Goal: Task Accomplishment & Management: Complete application form

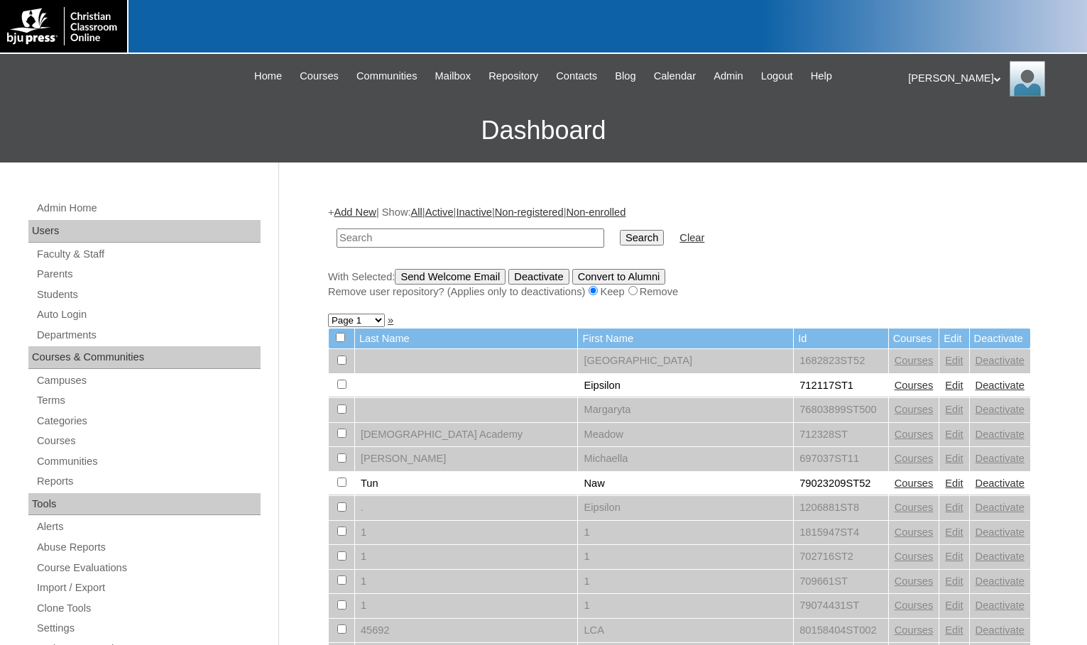
click at [403, 238] on input "text" at bounding box center [470, 238] width 268 height 19
type input "k"
click at [438, 236] on input "text" at bounding box center [470, 238] width 268 height 19
paste input "712042"
type input "712042"
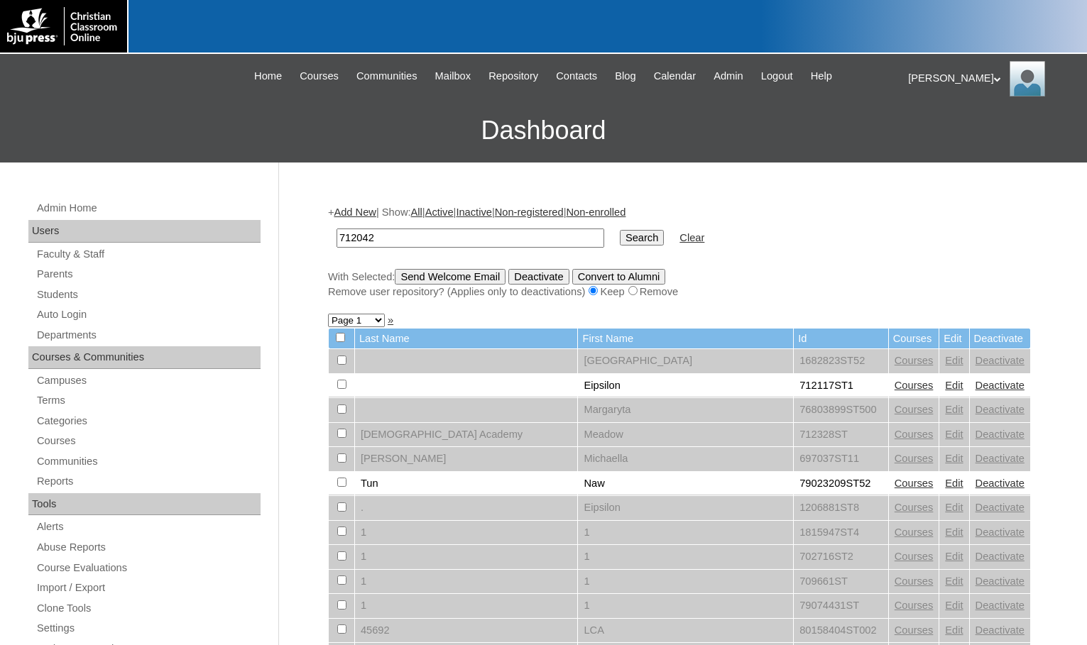
click at [620, 238] on input "Search" at bounding box center [642, 238] width 44 height 16
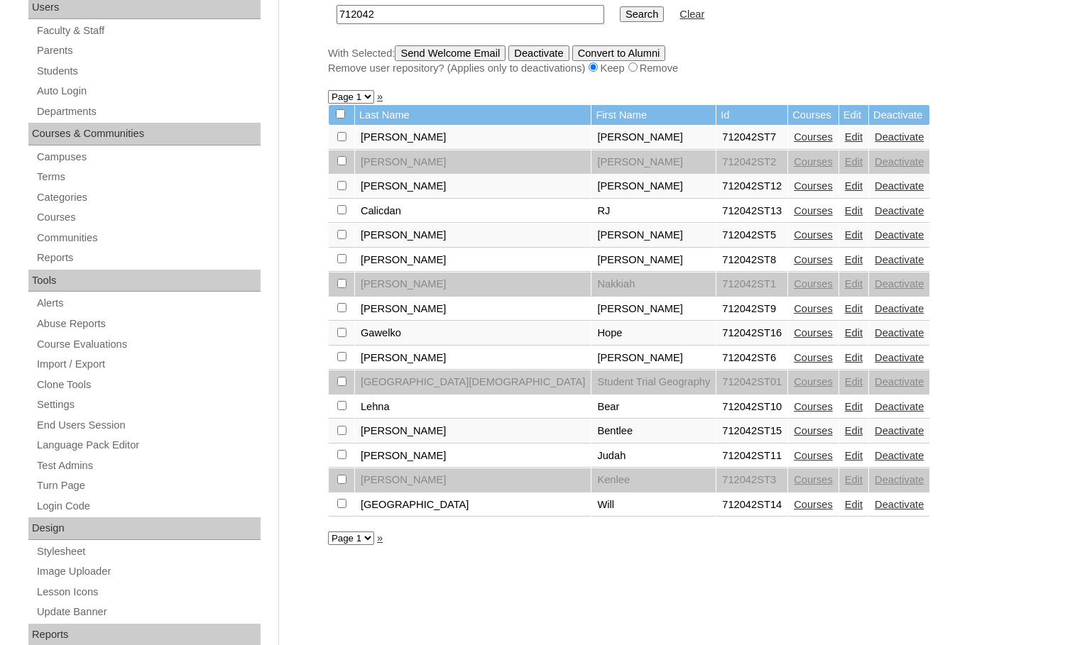
scroll to position [213, 0]
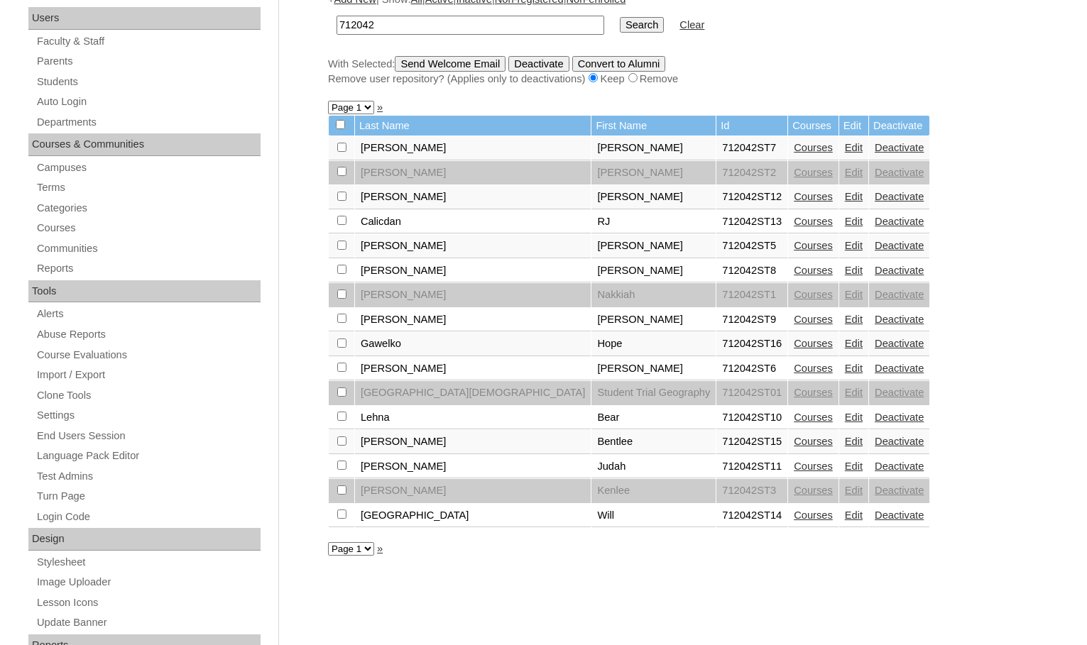
click at [1013, 35] on form "712042 Search Clear" at bounding box center [679, 25] width 703 height 36
click at [794, 346] on link "Courses" at bounding box center [813, 343] width 39 height 11
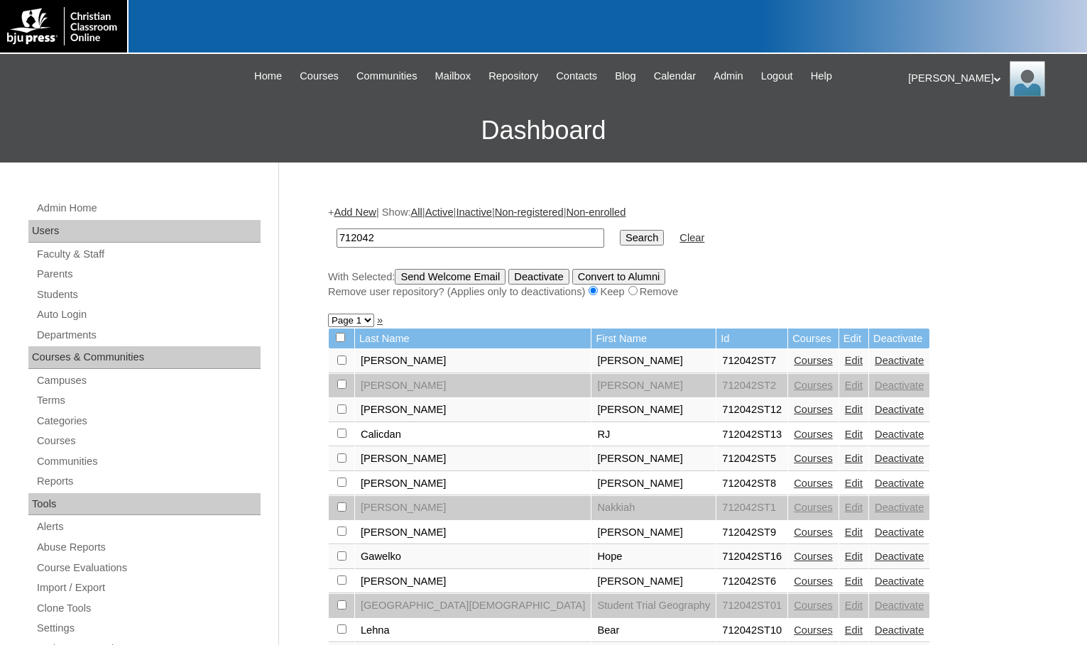
scroll to position [211, 0]
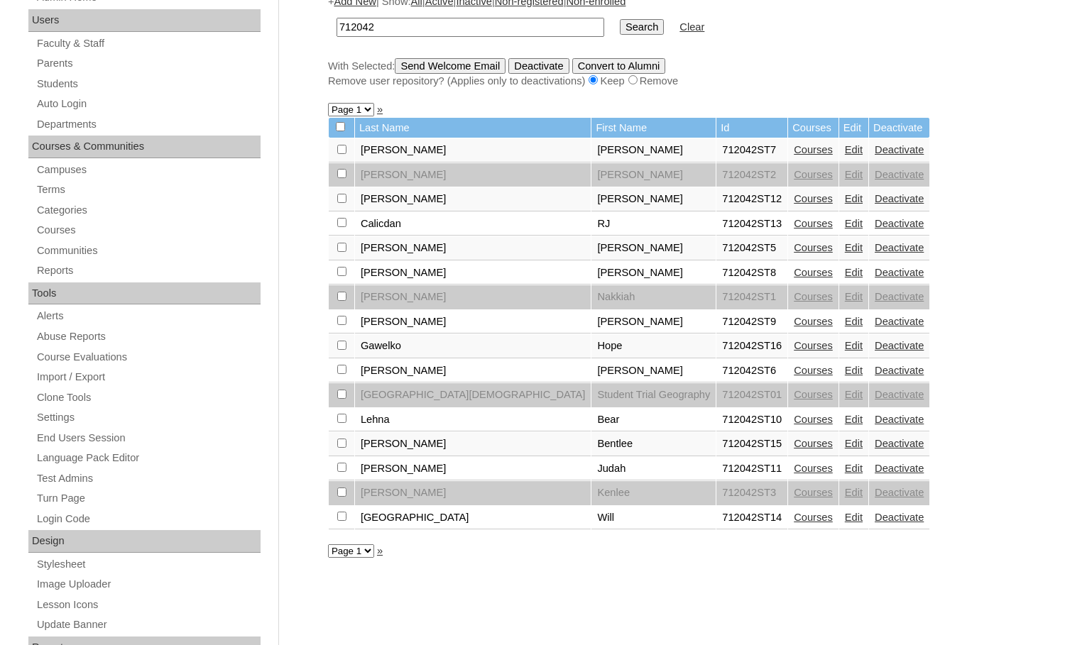
click at [845, 515] on link "Edit" at bounding box center [854, 517] width 18 height 11
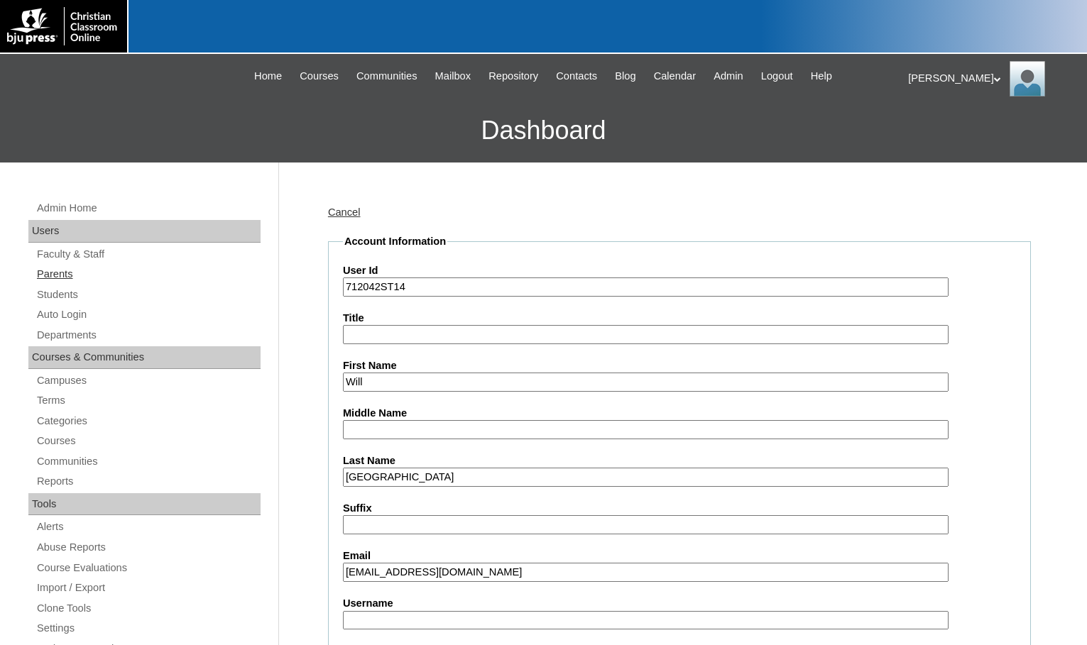
scroll to position [142, 0]
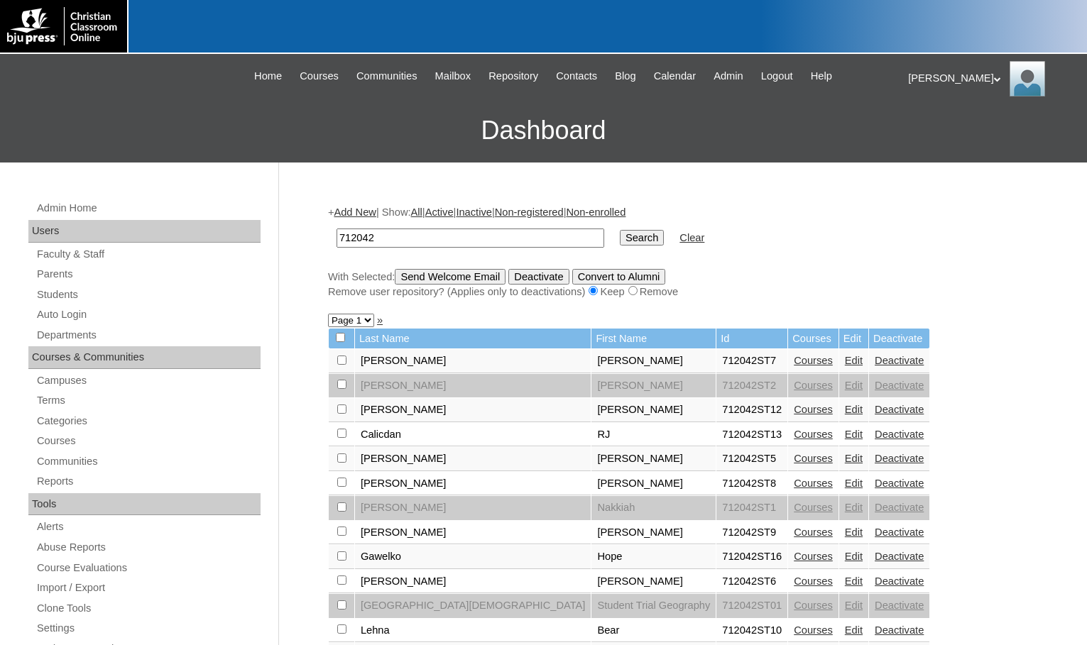
scroll to position [209, 0]
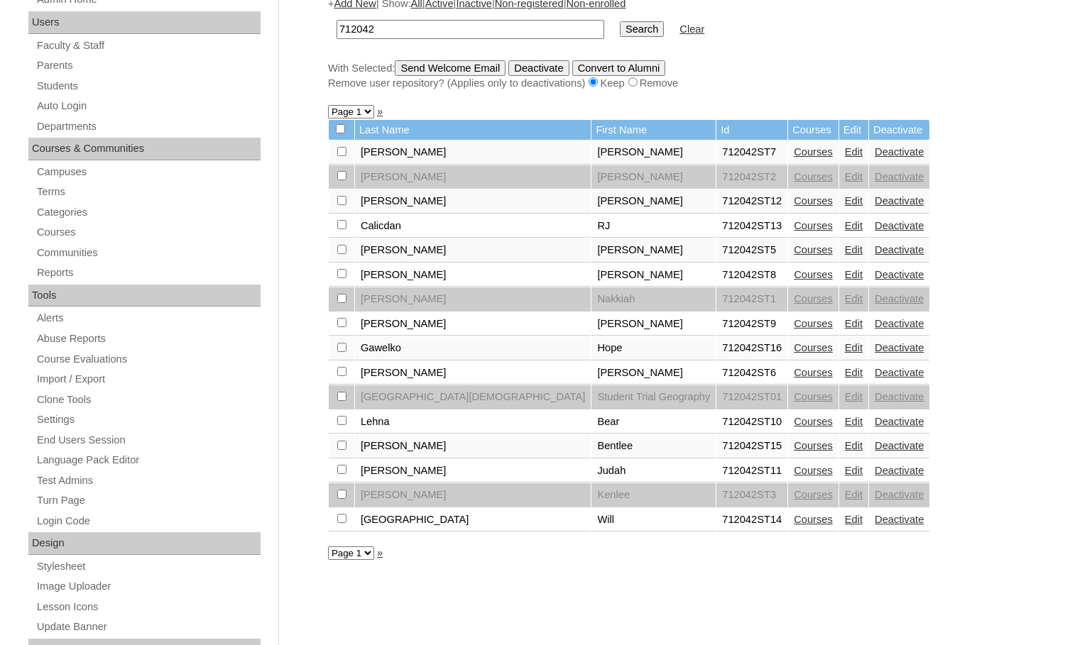
click at [845, 346] on link "Edit" at bounding box center [854, 347] width 18 height 11
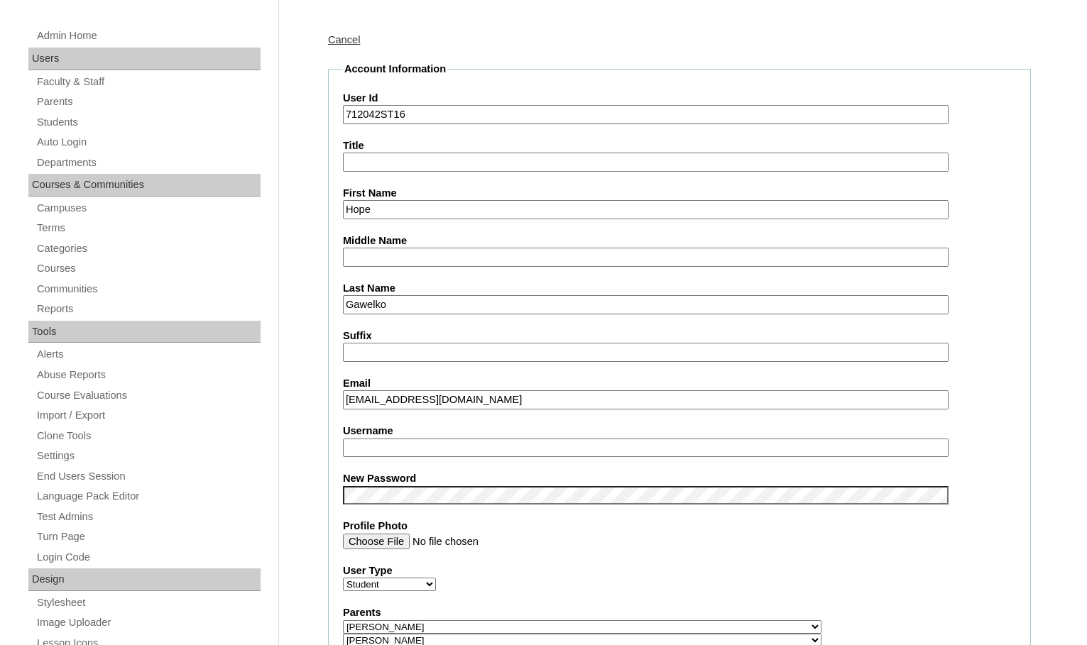
scroll to position [213, 0]
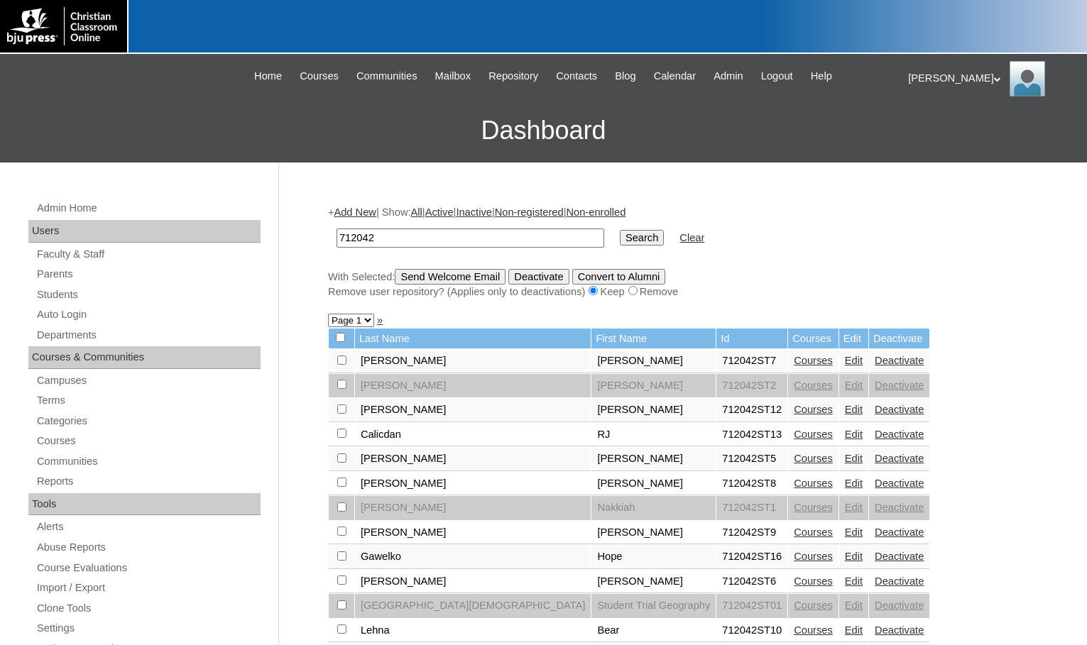
scroll to position [207, 0]
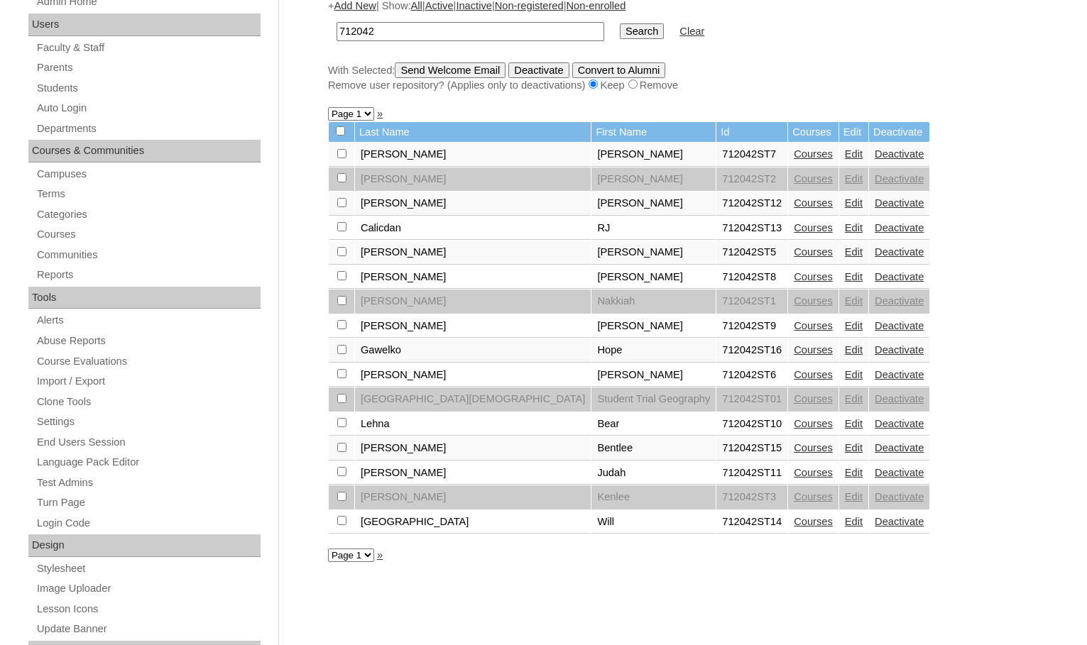
click at [794, 449] on link "Courses" at bounding box center [813, 447] width 39 height 11
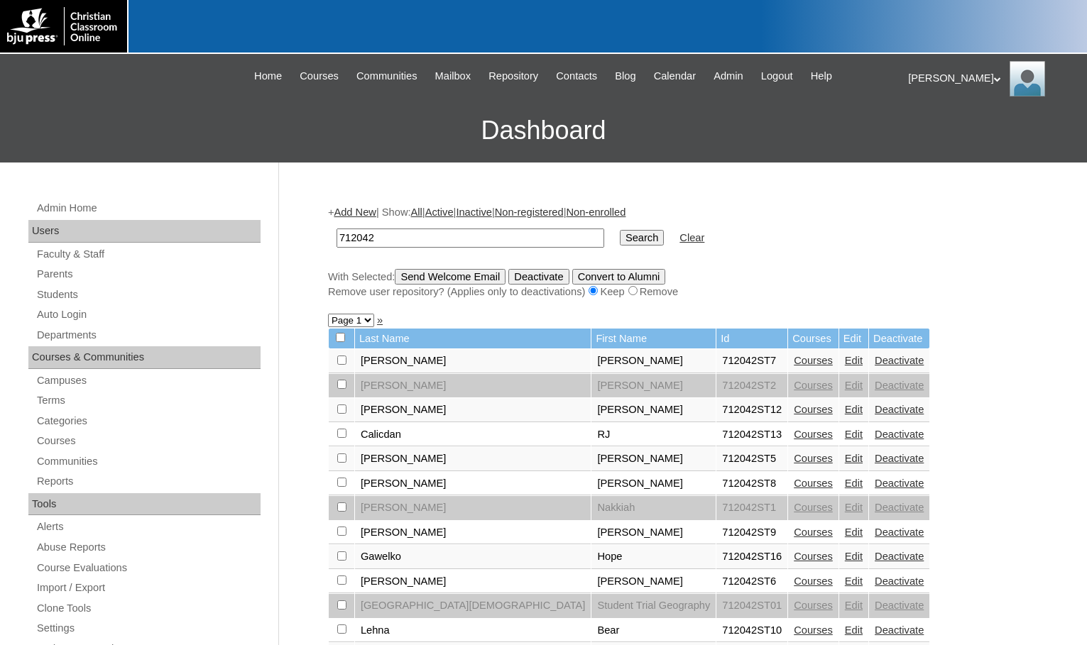
scroll to position [204, 0]
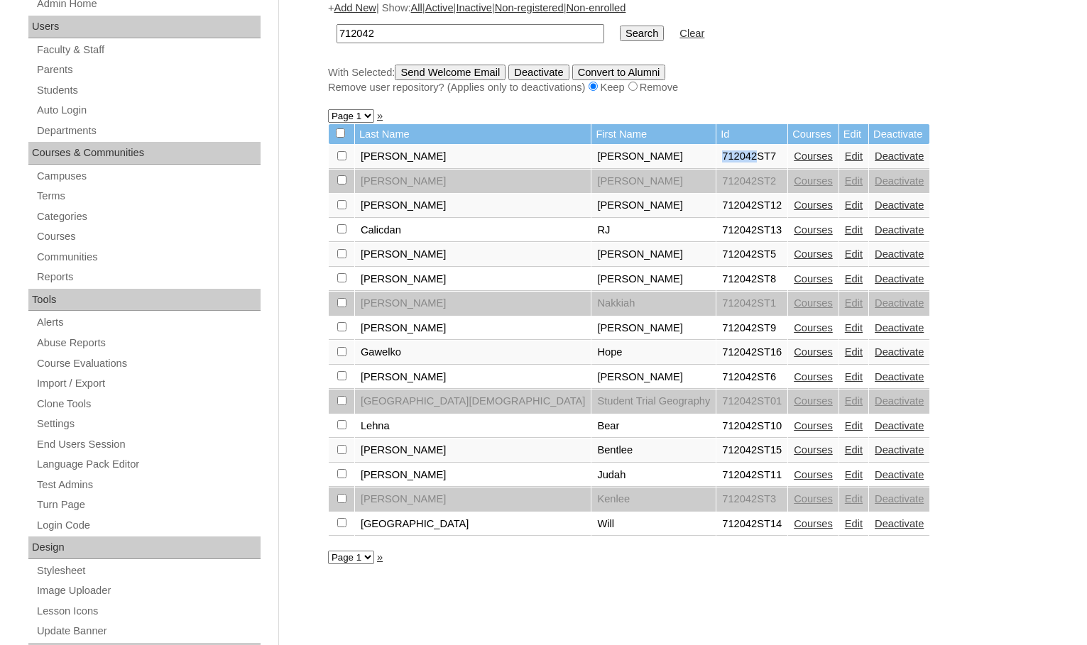
drag, startPoint x: 639, startPoint y: 155, endPoint x: 674, endPoint y: 162, distance: 35.5
click at [716, 162] on td "712042ST7" at bounding box center [751, 157] width 71 height 24
copy td "712042"
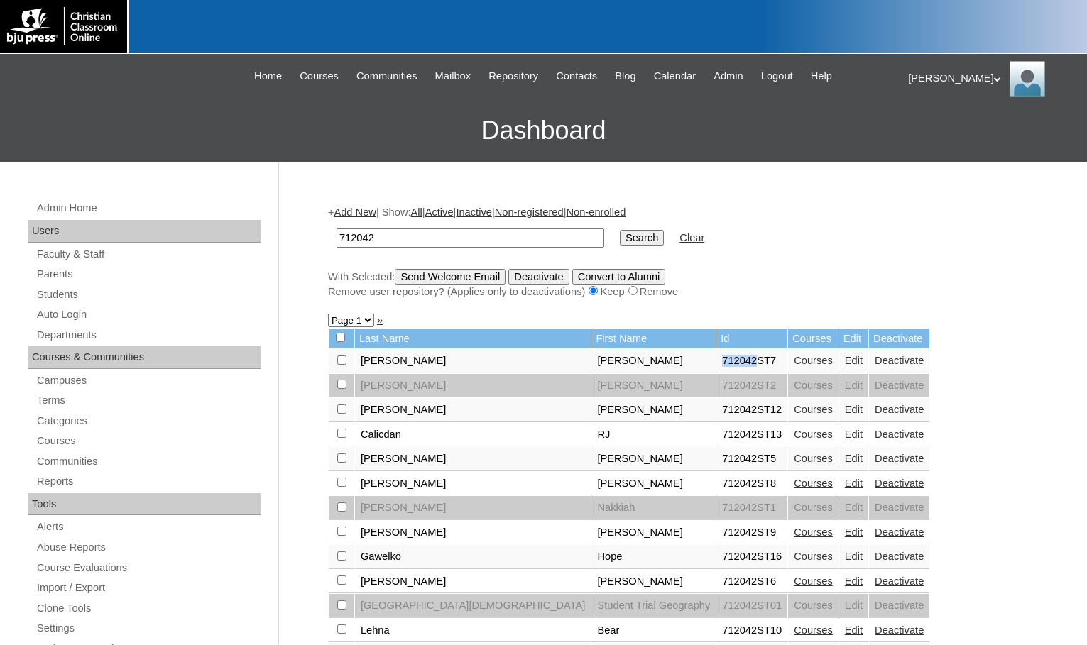
click at [347, 209] on link "Add New" at bounding box center [355, 212] width 42 height 11
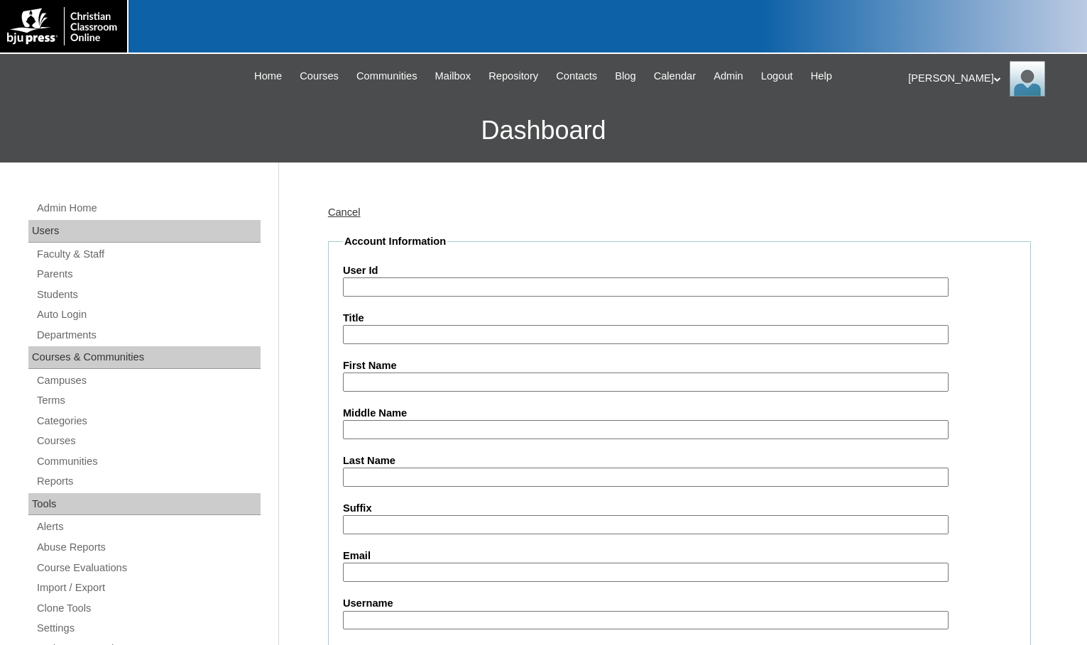
click at [393, 285] on input "User Id" at bounding box center [645, 287] width 605 height 19
paste input "712042"
type input "712042ST17"
type input "Grace-Anne"
type input "Gray"
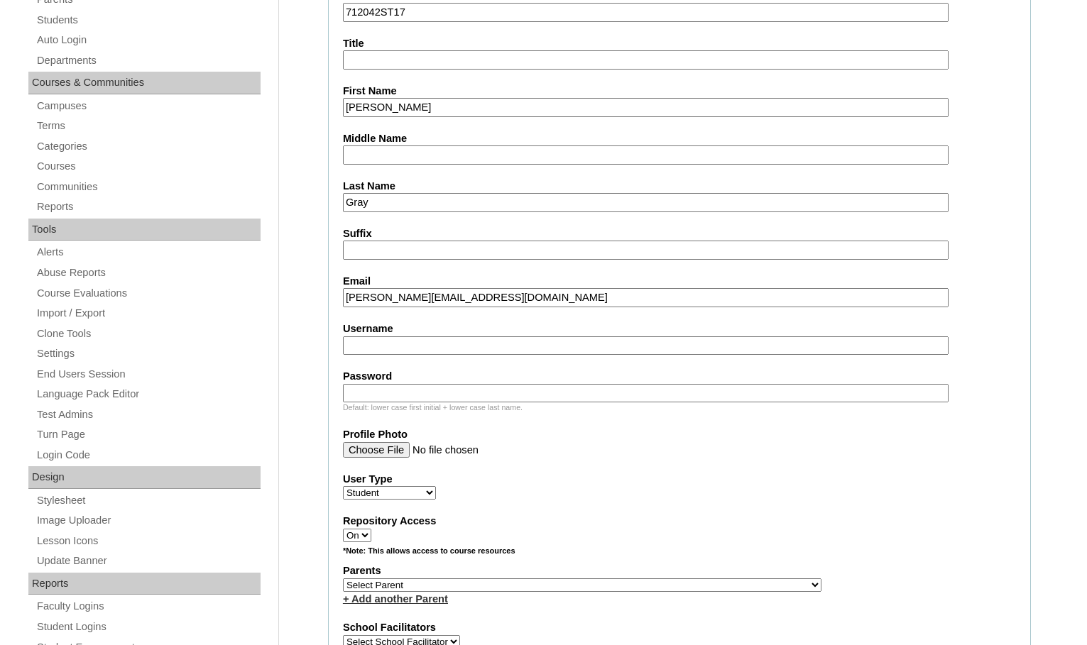
scroll to position [284, 0]
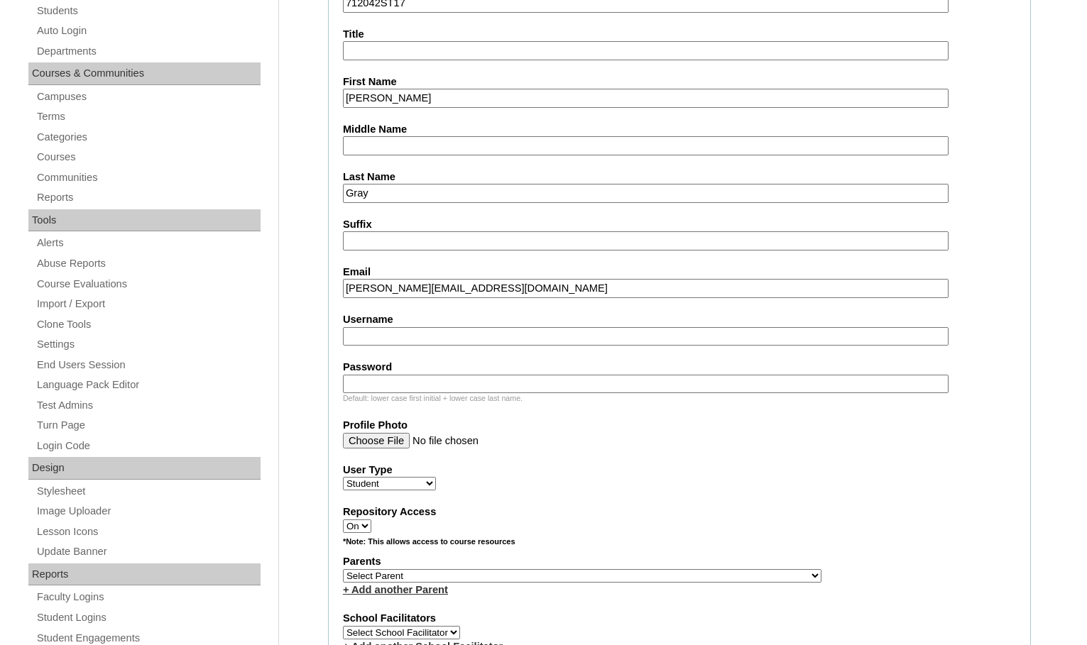
type input "grace-anne@kingsviewschool.org"
click at [637, 571] on select "Select Parent , Fautanu, Ma 1, 1 23-24 accountMorgan, Jason 6th Street Mennonit…" at bounding box center [582, 575] width 478 height 13
select select "36303"
click at [781, 574] on div "Parents Select Parent , Fautanu, Ma 1, 1 23-24 accountMorgan, Jason 6th Street …" at bounding box center [679, 575] width 673 height 43
click at [444, 585] on link "+ Add another Parent" at bounding box center [395, 589] width 105 height 11
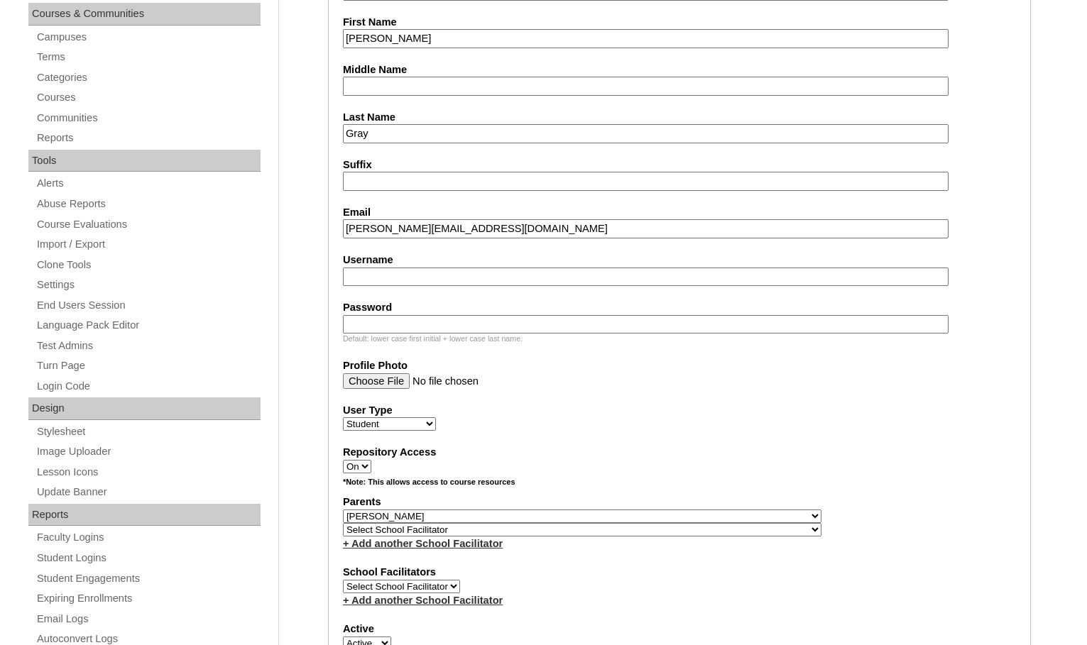
scroll to position [426, 0]
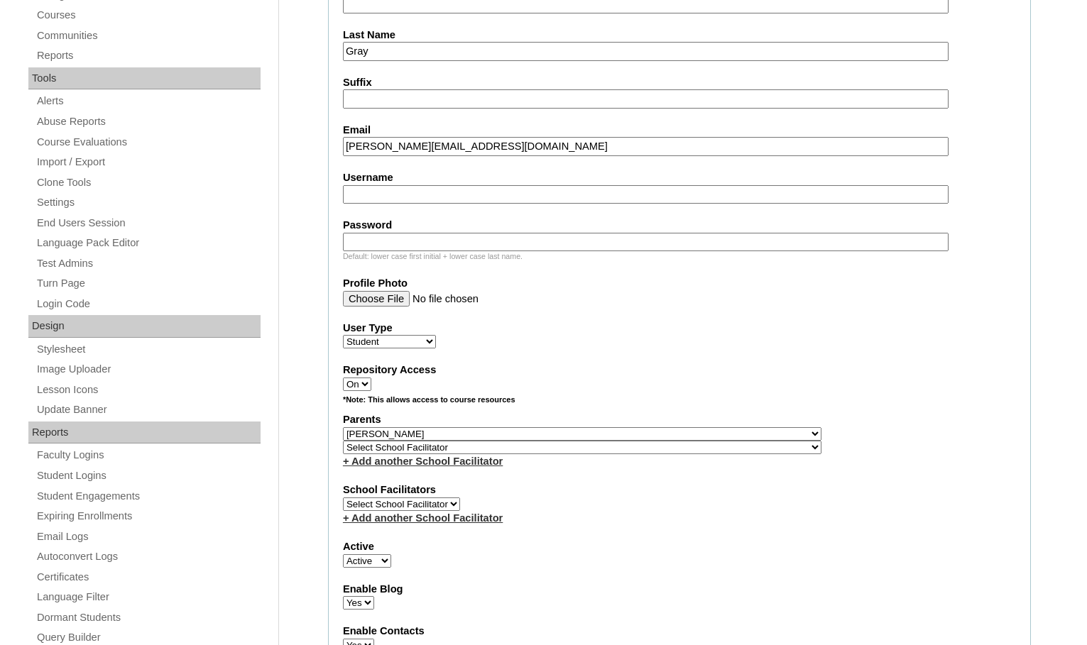
click at [477, 463] on link "+ Add another School Facilitator" at bounding box center [423, 461] width 160 height 11
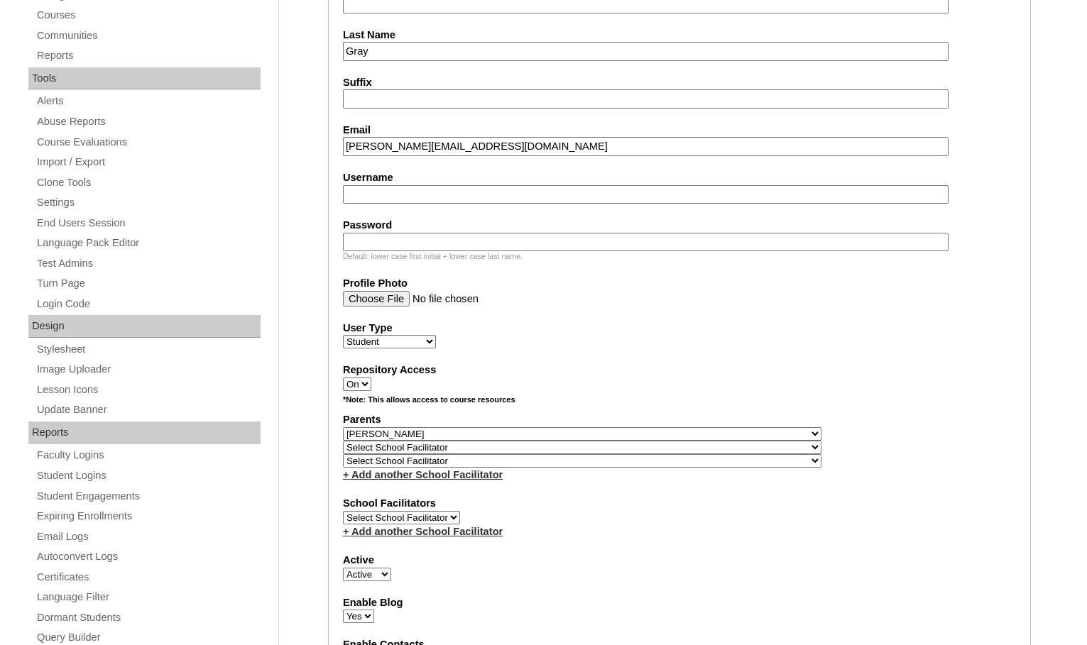
click at [658, 448] on select "Select School Facilitator , Fautanu, Ma 1, 1 23-24 accountMorgan, Jason 6th Str…" at bounding box center [582, 447] width 478 height 13
select select "35857"
click at [671, 452] on div "Parents Select Parent , Fautanu, Ma 1, 1 23-24 accountMorgan, Jason 6th Street …" at bounding box center [679, 447] width 673 height 70
click at [657, 463] on select "Select School Facilitator , Fautanu, Ma 1, 1 23-24 accountMorgan, Jason 6th Str…" at bounding box center [582, 460] width 478 height 13
select select "24210"
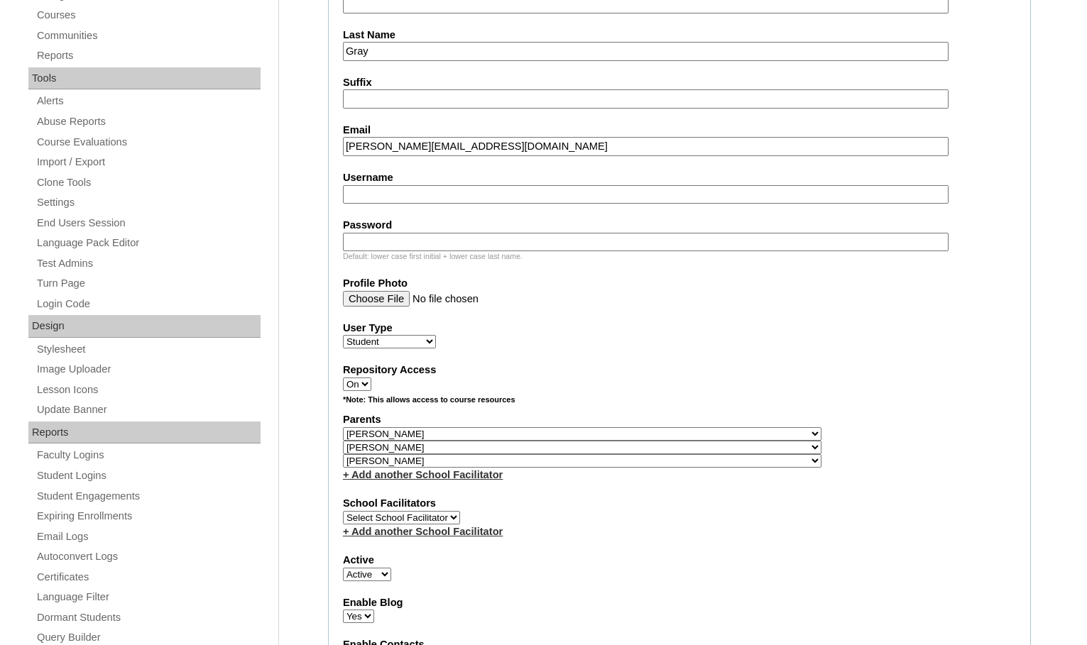
click at [693, 466] on div "Parents Select Parent , Fautanu, Ma 1, 1 23-24 accountMorgan, Jason 6th Street …" at bounding box center [679, 447] width 673 height 70
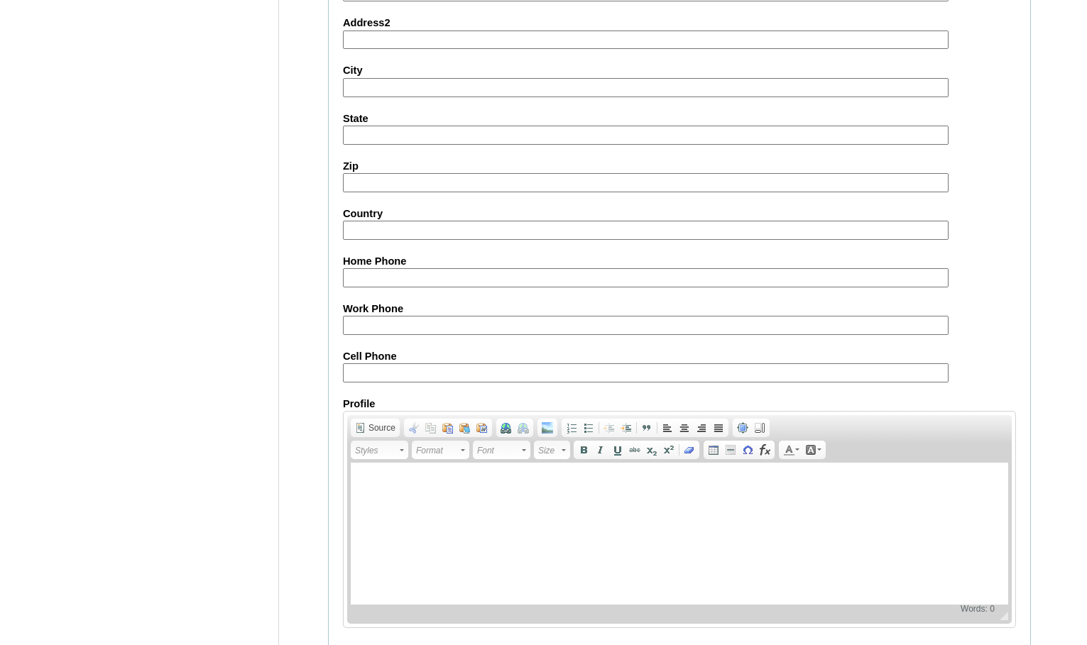
scroll to position [1542, 0]
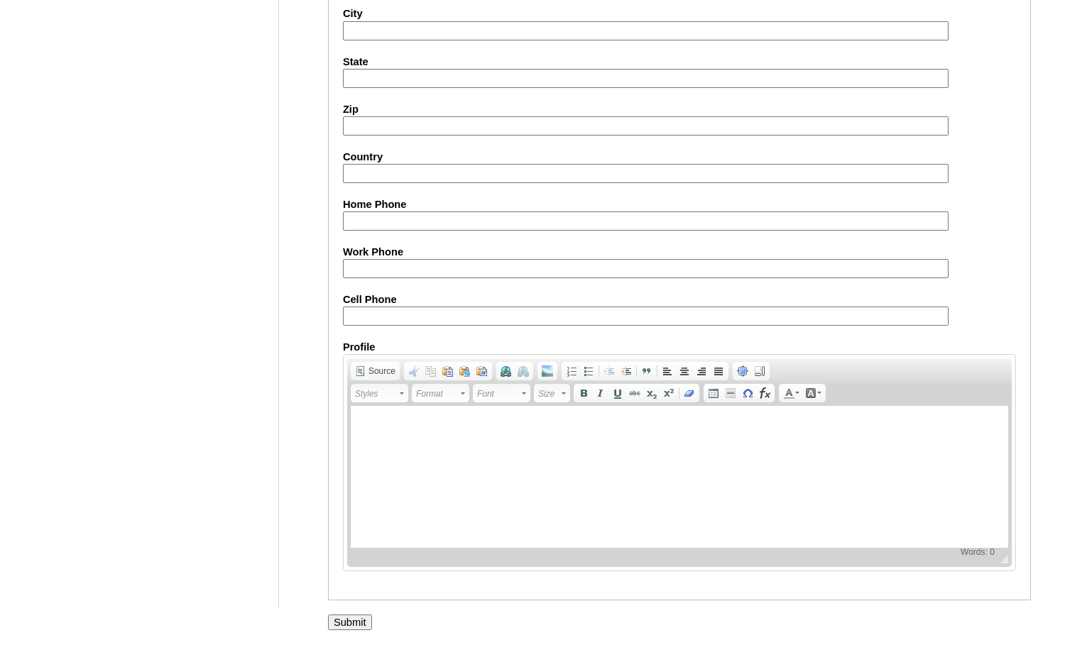
click at [339, 625] on input "Submit" at bounding box center [350, 623] width 44 height 16
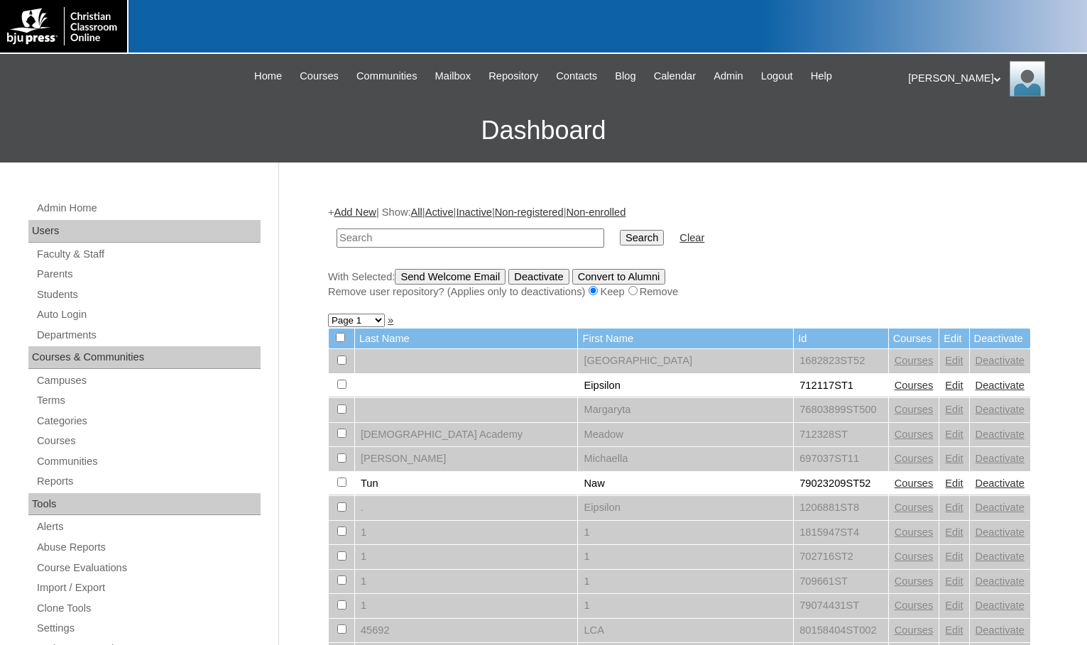
drag, startPoint x: 152, startPoint y: 95, endPoint x: 188, endPoint y: 87, distance: 37.0
click at [152, 95] on div "Melanie My Profile My Settings Logout |N|Faculty|| Skip to Main Content Skip to…" at bounding box center [543, 108] width 1087 height 109
click at [114, 292] on link "Students" at bounding box center [147, 295] width 225 height 18
click at [381, 236] on input "text" at bounding box center [470, 238] width 268 height 19
type input "711061"
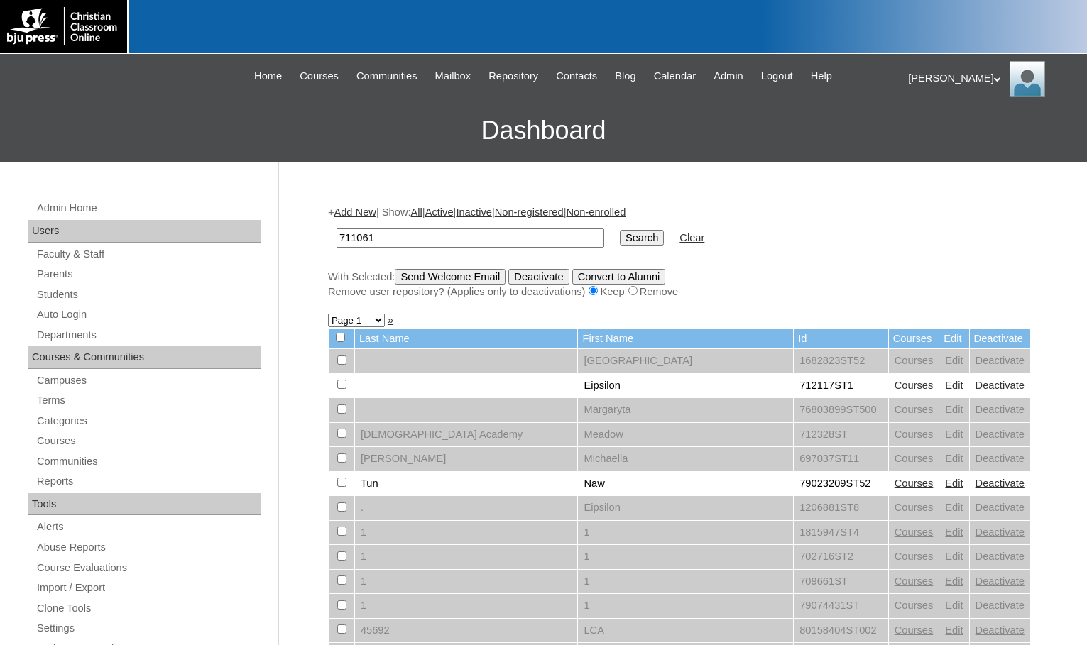
click at [620, 235] on input "Search" at bounding box center [642, 238] width 44 height 16
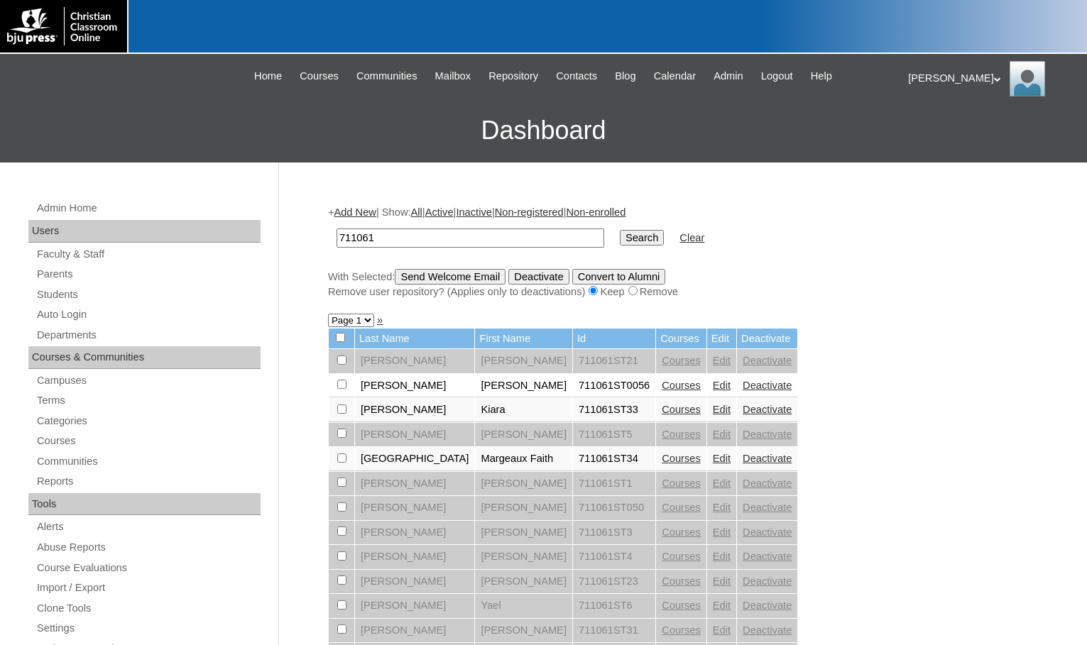
click at [662, 462] on link "Courses" at bounding box center [681, 458] width 39 height 11
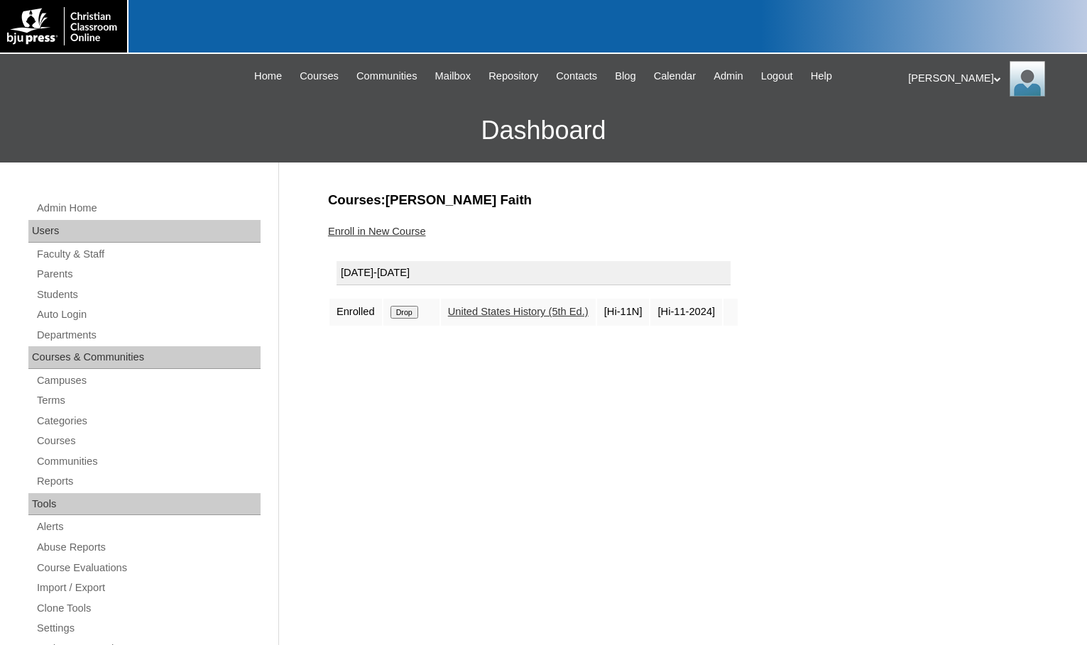
click at [419, 234] on link "Enroll in New Course" at bounding box center [377, 231] width 98 height 11
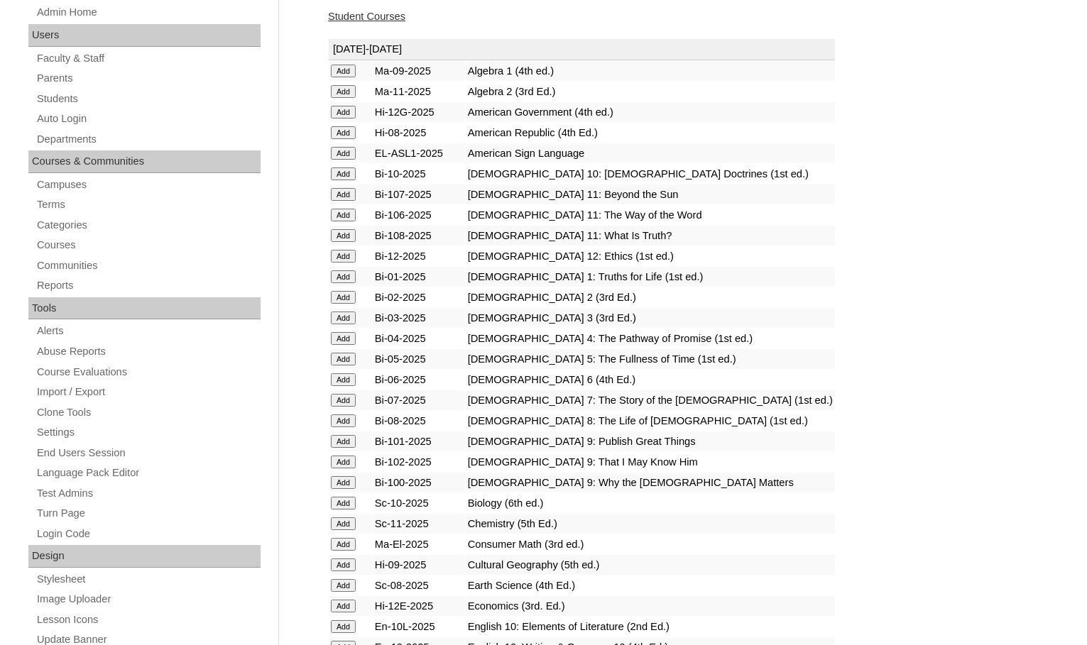
scroll to position [213, 0]
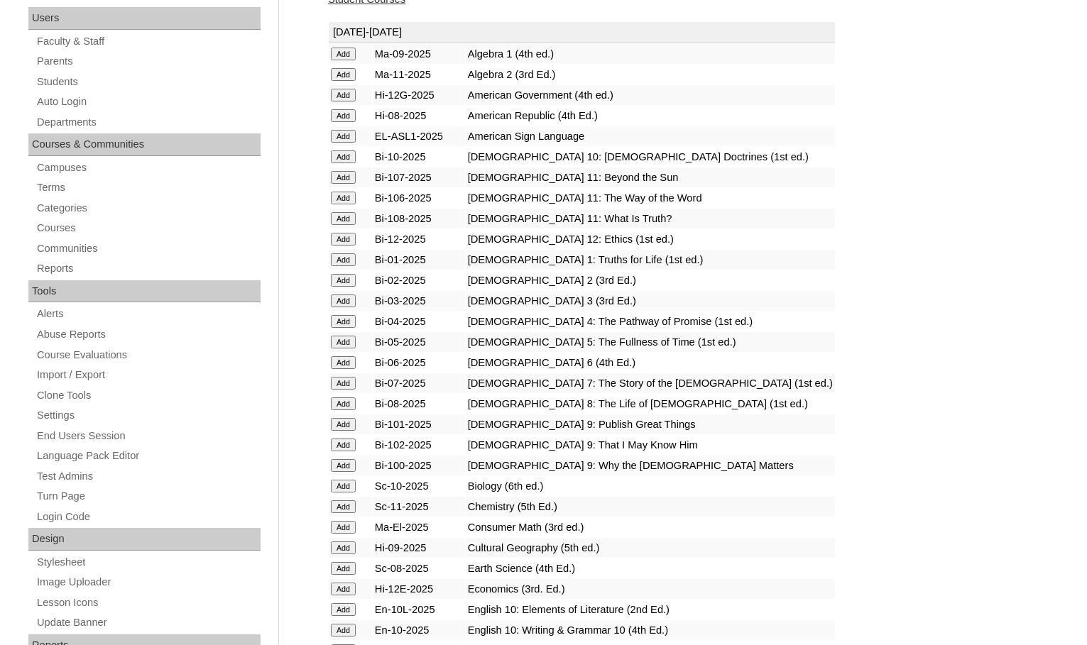
click at [352, 60] on input "Add" at bounding box center [343, 54] width 25 height 13
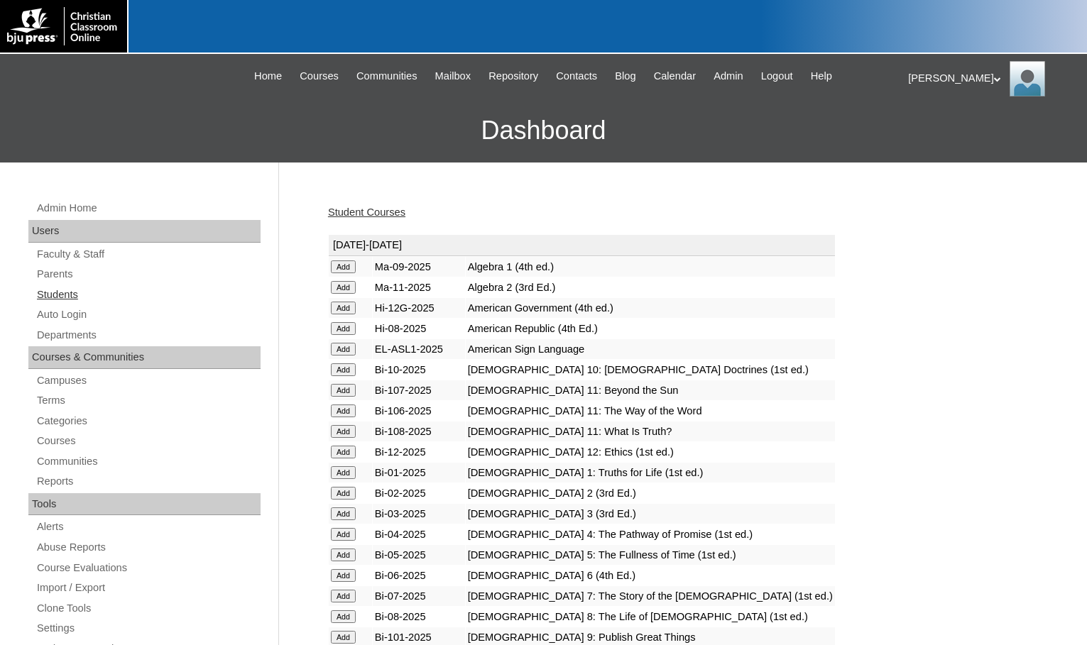
click at [71, 297] on link "Students" at bounding box center [147, 295] width 225 height 18
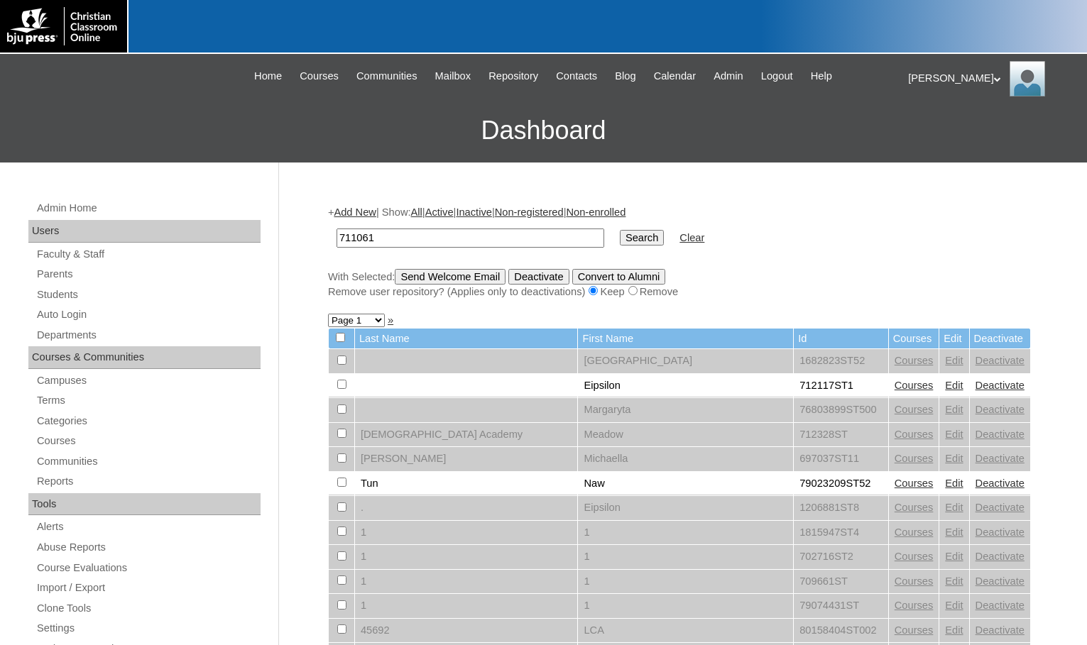
type input "711061"
click at [620, 233] on input "Search" at bounding box center [642, 238] width 44 height 16
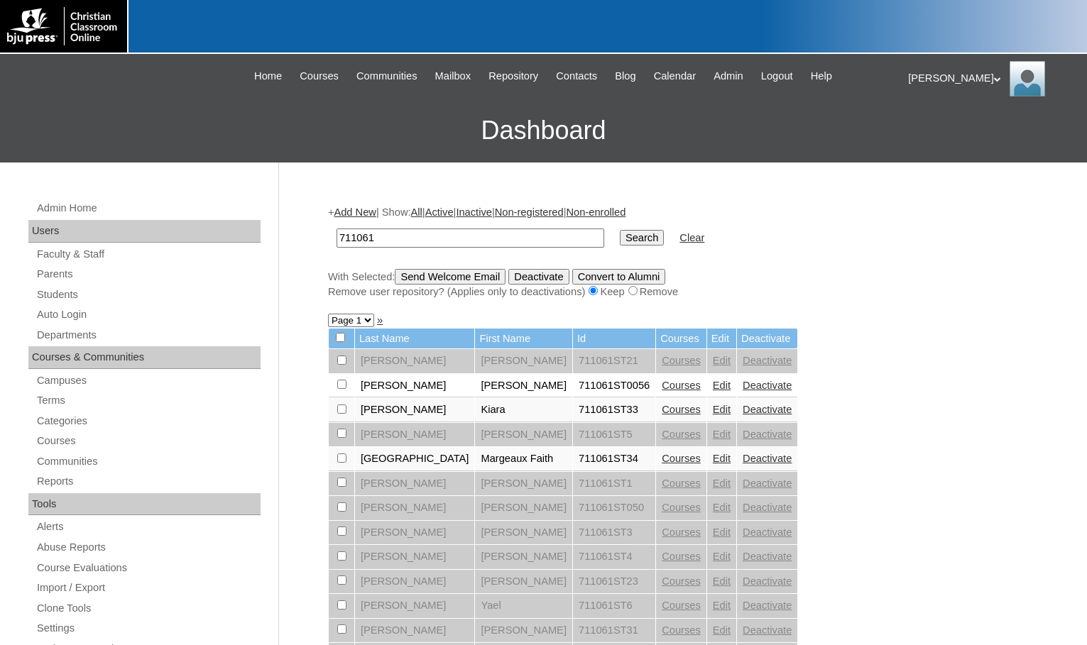
click at [713, 457] on link "Edit" at bounding box center [722, 458] width 18 height 11
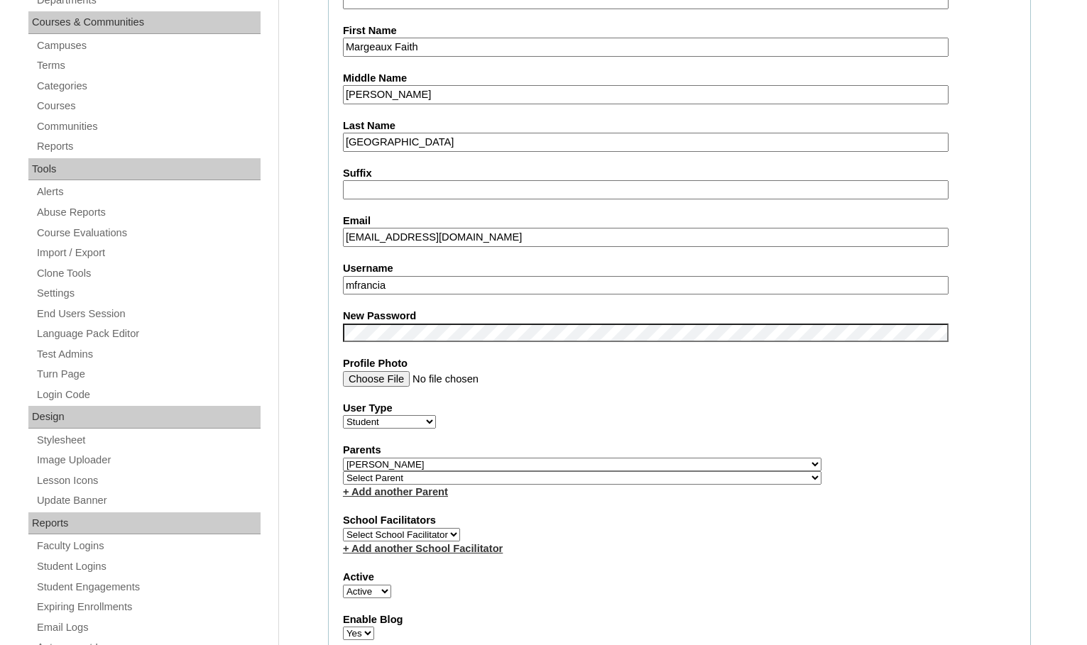
scroll to position [355, 0]
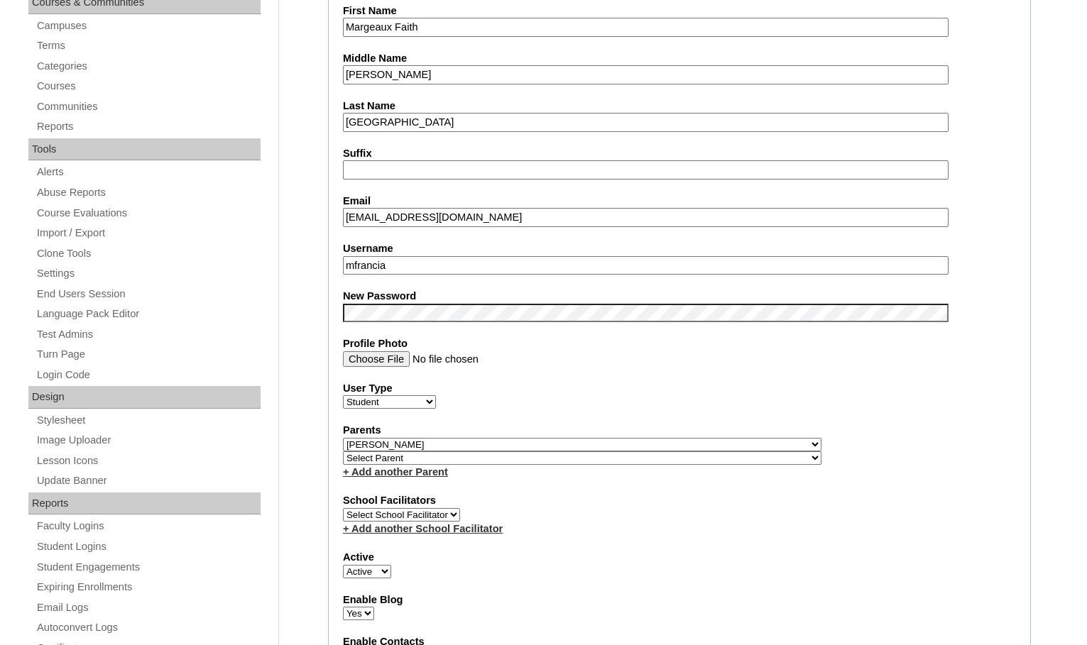
drag, startPoint x: 407, startPoint y: 268, endPoint x: 313, endPoint y: 258, distance: 94.1
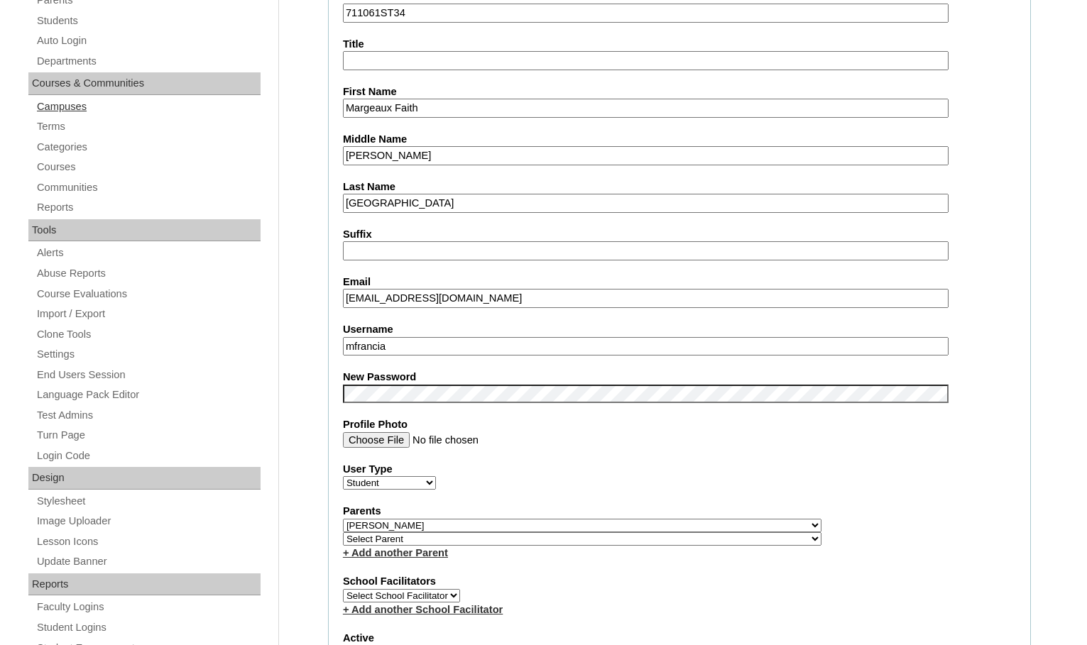
scroll to position [142, 0]
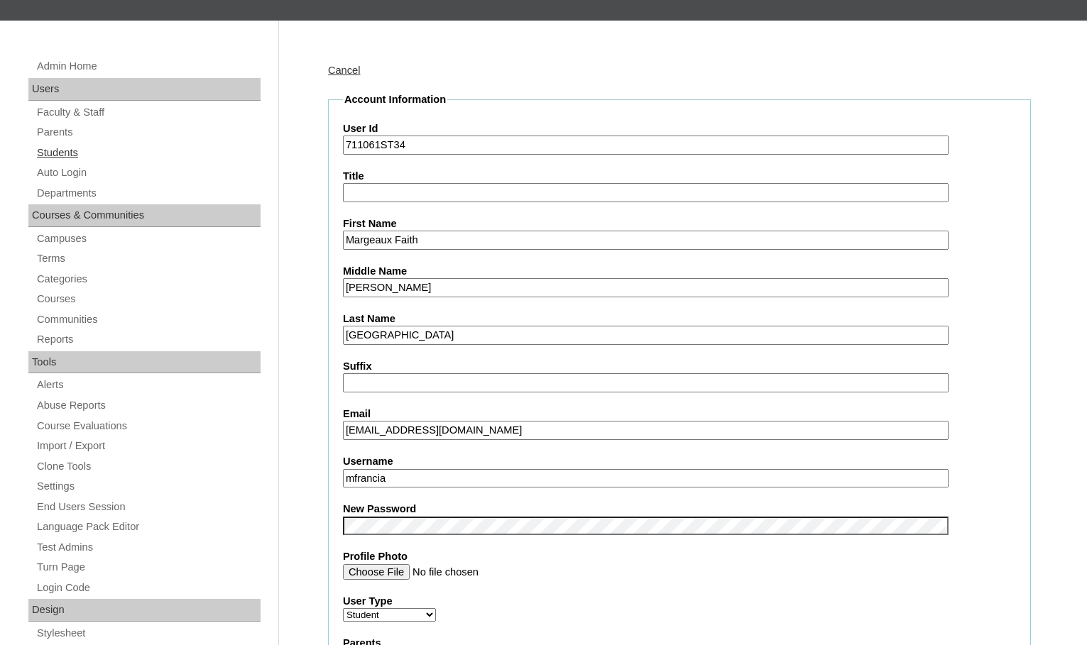
click at [94, 153] on link "Students" at bounding box center [147, 153] width 225 height 18
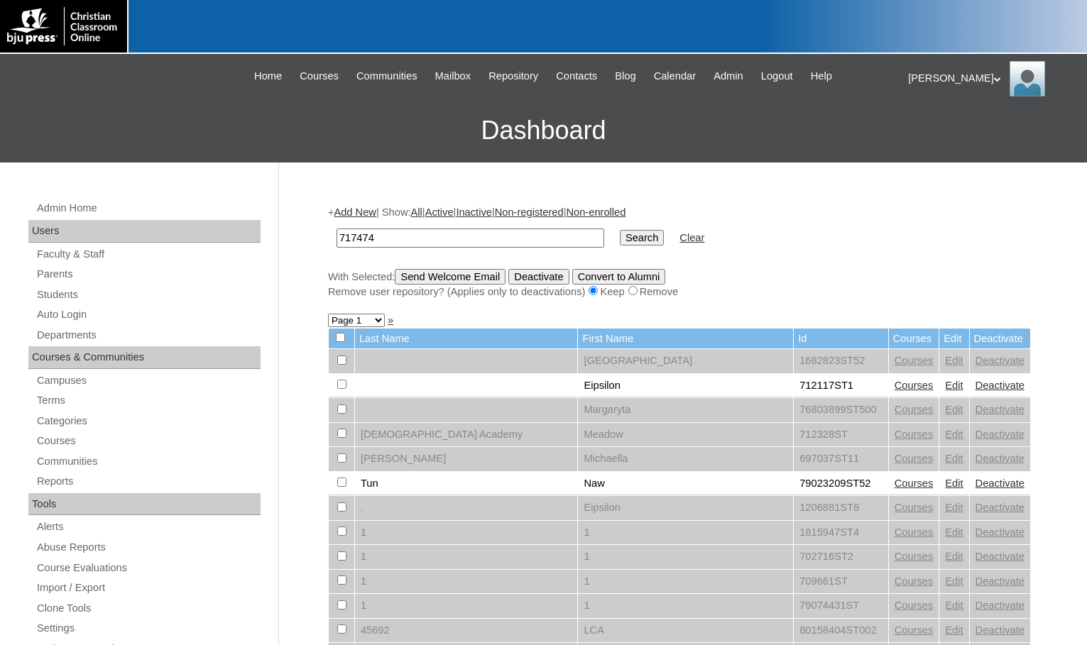
type input "717474"
click at [620, 230] on input "Search" at bounding box center [642, 238] width 44 height 16
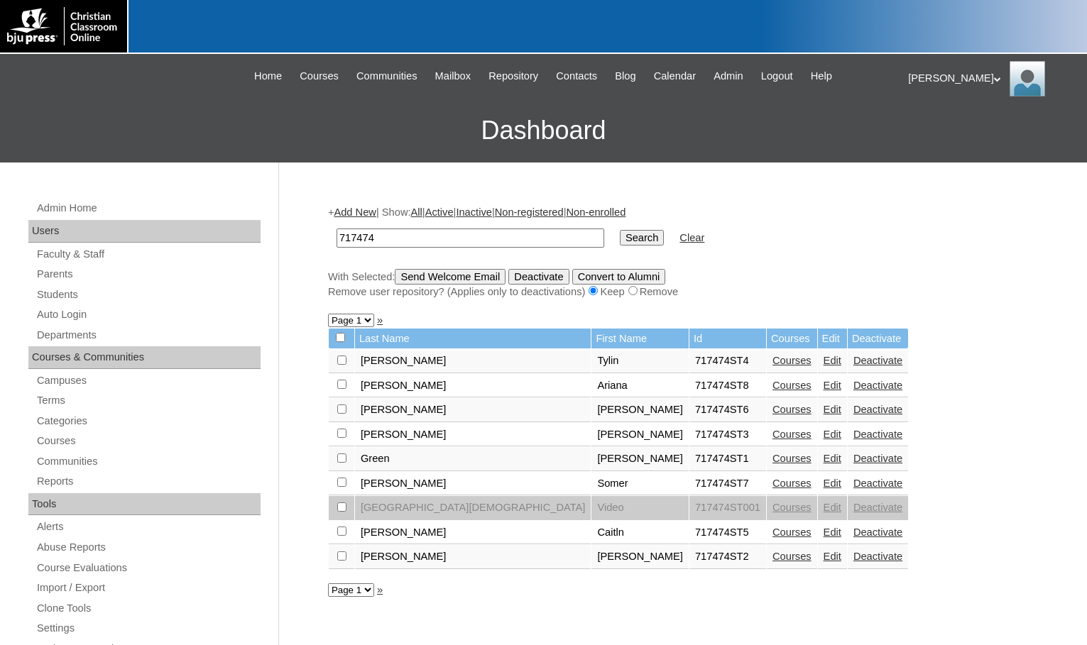
drag, startPoint x: 0, startPoint y: 0, endPoint x: 302, endPoint y: 229, distance: 379.5
click at [302, 229] on div "Admin Home Users Faculty & Staff Parents Students Auto Login Departments Course…" at bounding box center [543, 652] width 1087 height 979
click at [823, 388] on link "Edit" at bounding box center [832, 385] width 18 height 11
click at [823, 364] on link "Edit" at bounding box center [832, 360] width 18 height 11
click at [823, 437] on link "Edit" at bounding box center [832, 434] width 18 height 11
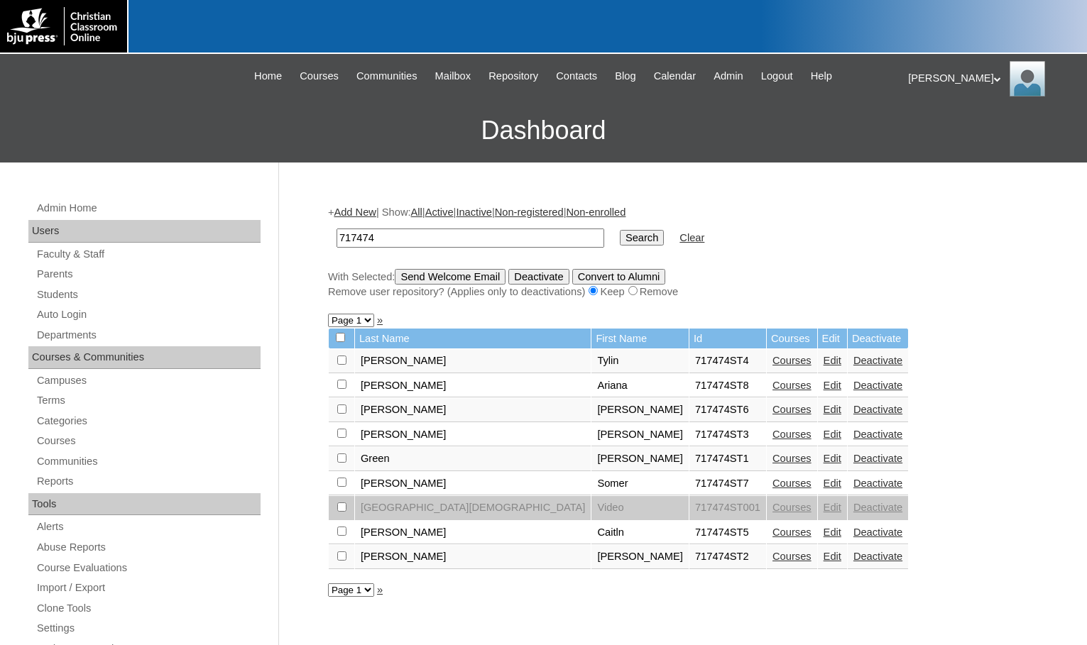
click at [339, 342] on input "checkbox" at bounding box center [340, 337] width 9 height 9
checkbox input "true"
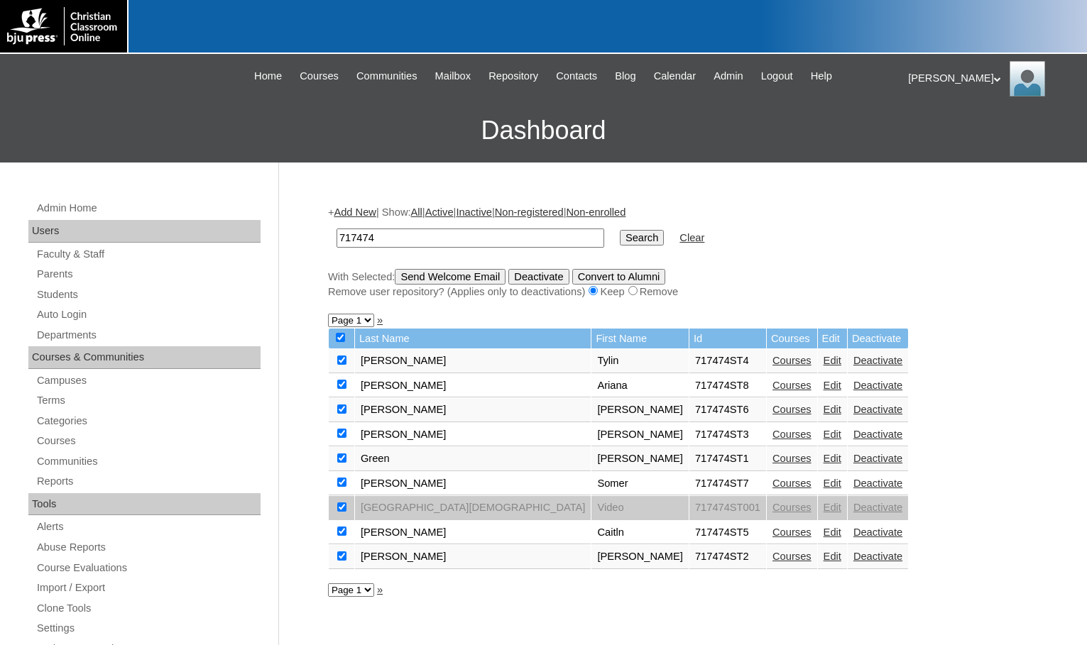
checkbox input "true"
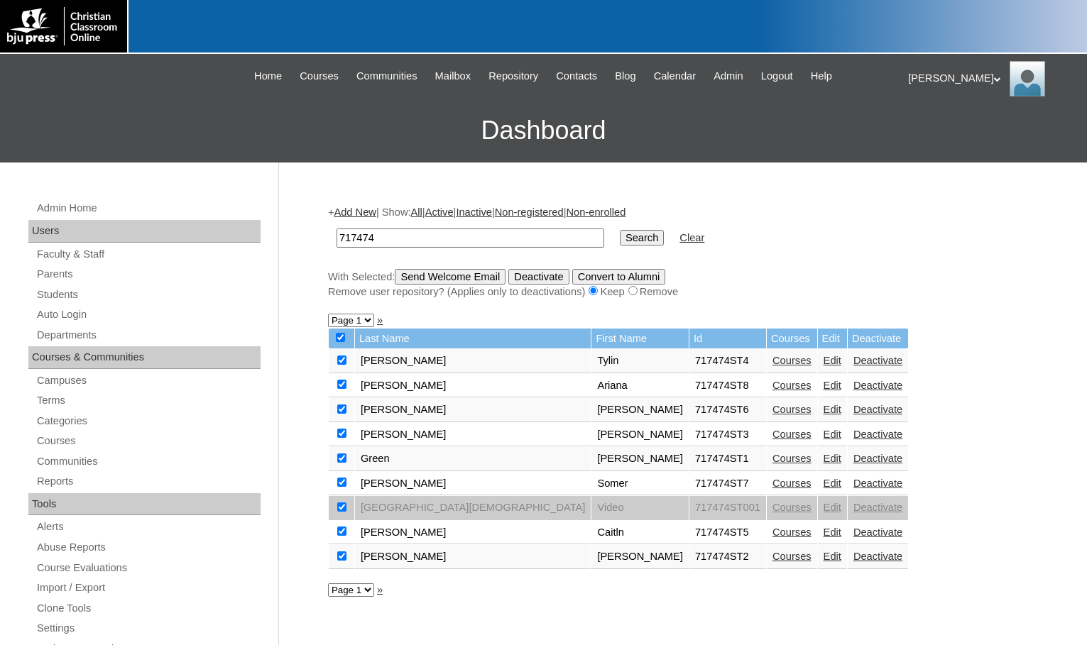
checkbox input "true"
click at [344, 506] on input "checkbox" at bounding box center [341, 507] width 9 height 9
checkbox input "false"
click at [468, 277] on input "Send Welcome Email" at bounding box center [450, 277] width 111 height 16
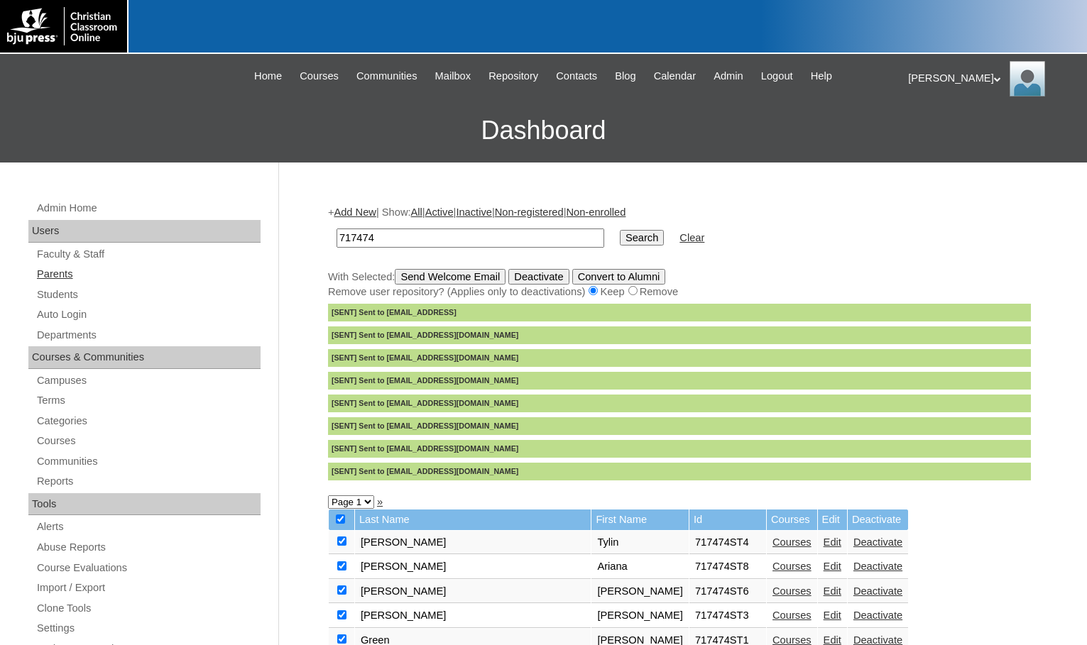
click at [79, 274] on link "Parents" at bounding box center [147, 274] width 225 height 18
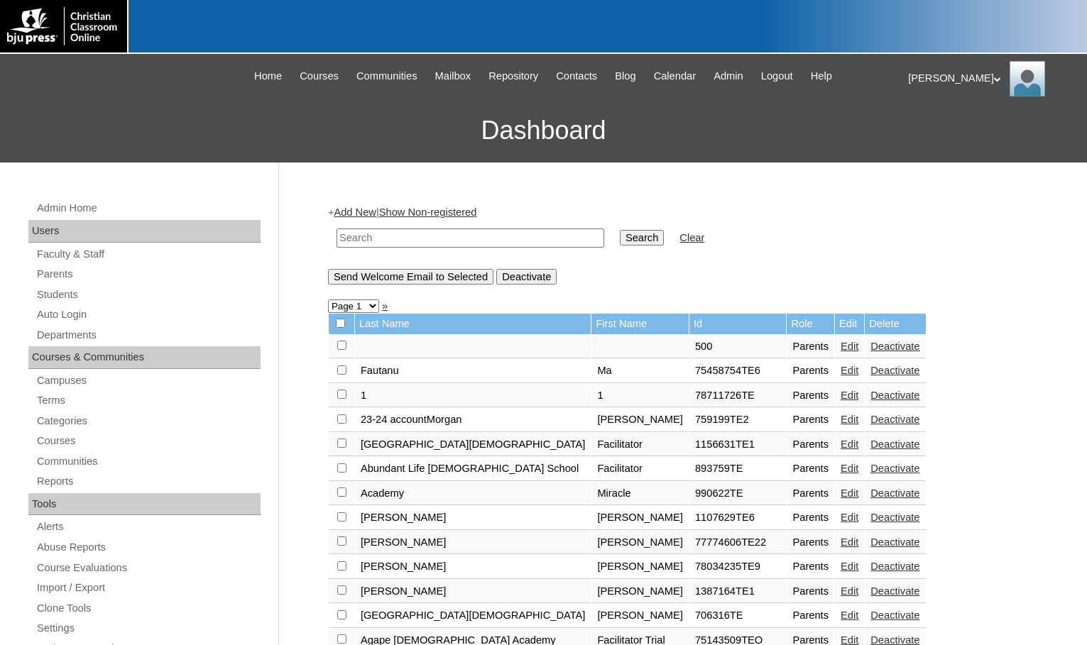
drag, startPoint x: 0, startPoint y: 0, endPoint x: 490, endPoint y: 242, distance: 546.9
click at [490, 242] on input "text" at bounding box center [470, 238] width 268 height 19
paste input "717474"
type input "717474"
click at [620, 238] on input "Search" at bounding box center [642, 238] width 44 height 16
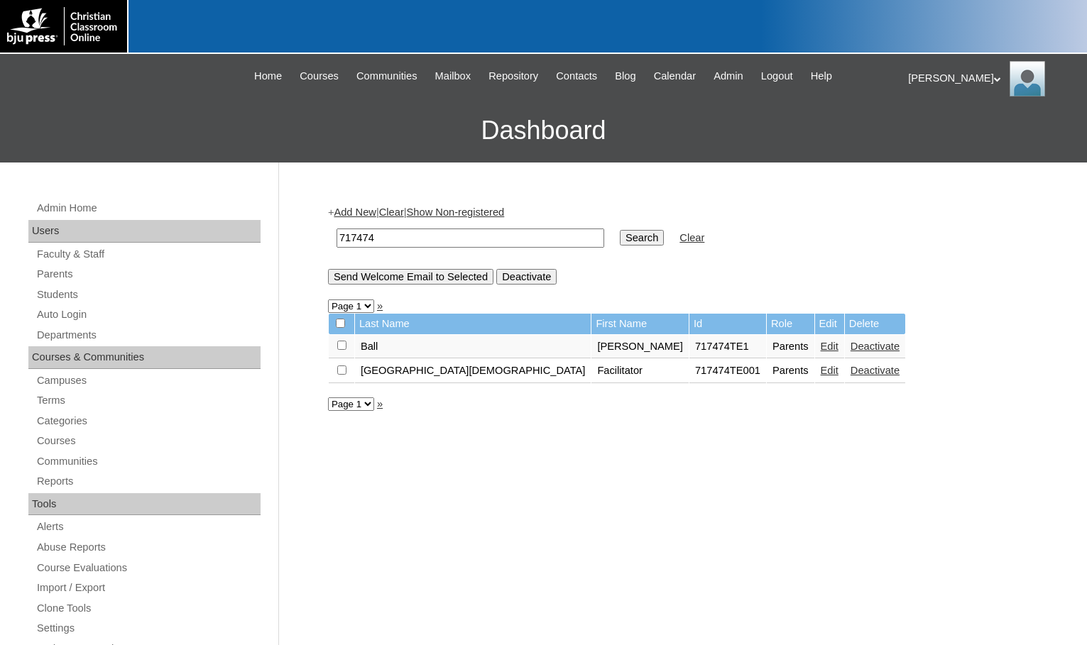
click at [338, 346] on input "checkbox" at bounding box center [341, 345] width 9 height 9
checkbox input "true"
click at [395, 278] on input "Send Welcome Email to Selected" at bounding box center [410, 277] width 165 height 16
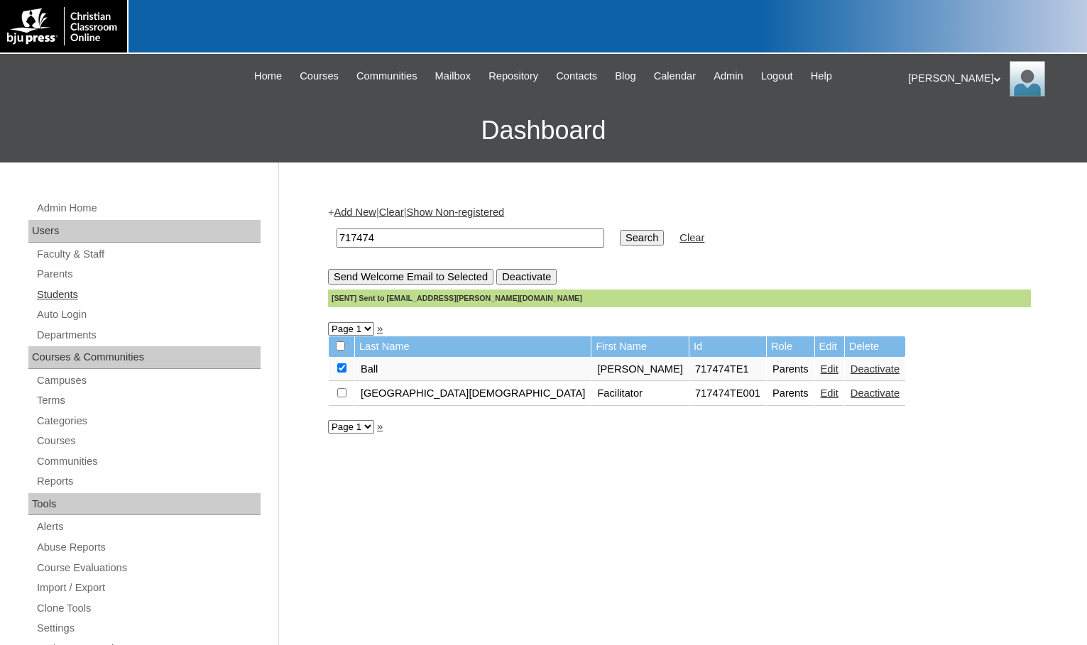
click at [98, 298] on link "Students" at bounding box center [147, 295] width 225 height 18
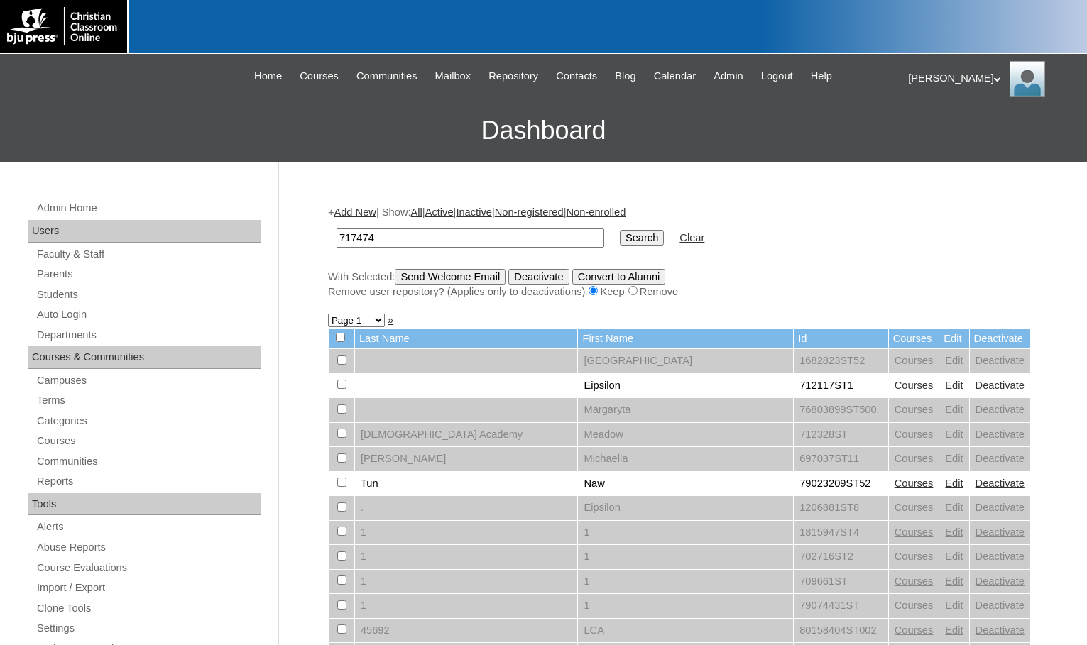
type input "717474"
click at [620, 230] on input "Search" at bounding box center [642, 238] width 44 height 16
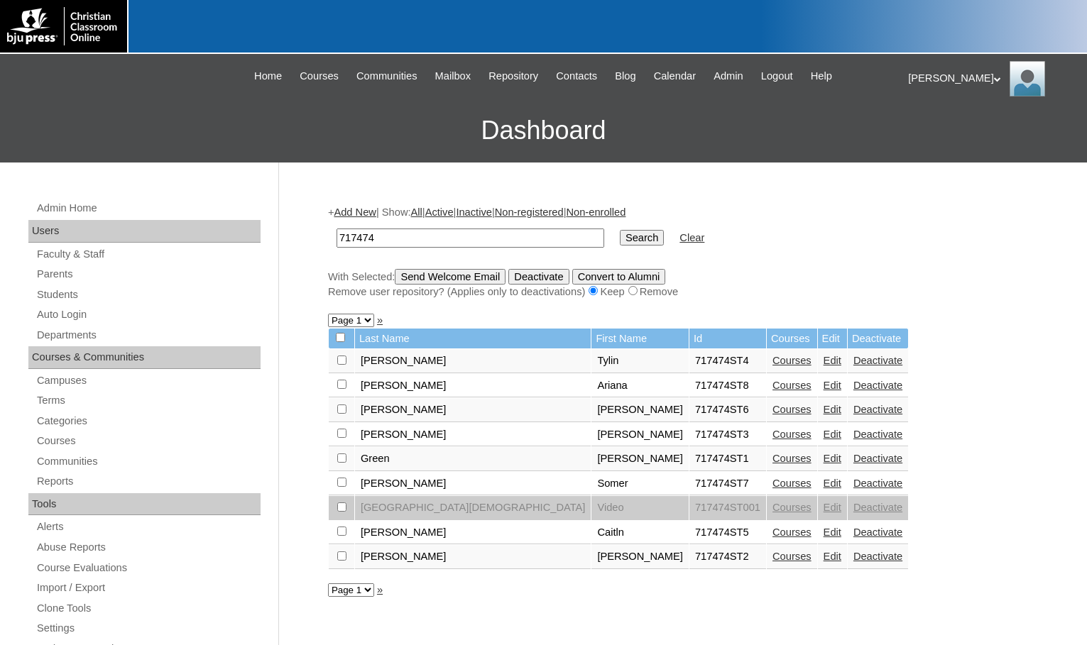
click at [823, 454] on link "Edit" at bounding box center [832, 458] width 18 height 11
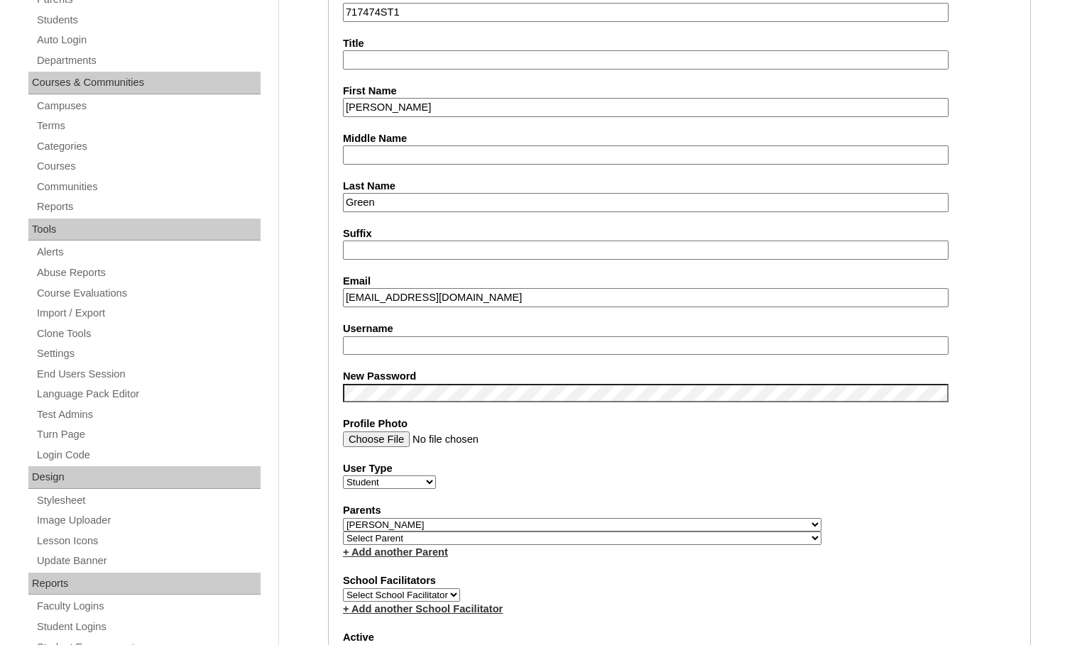
scroll to position [284, 0]
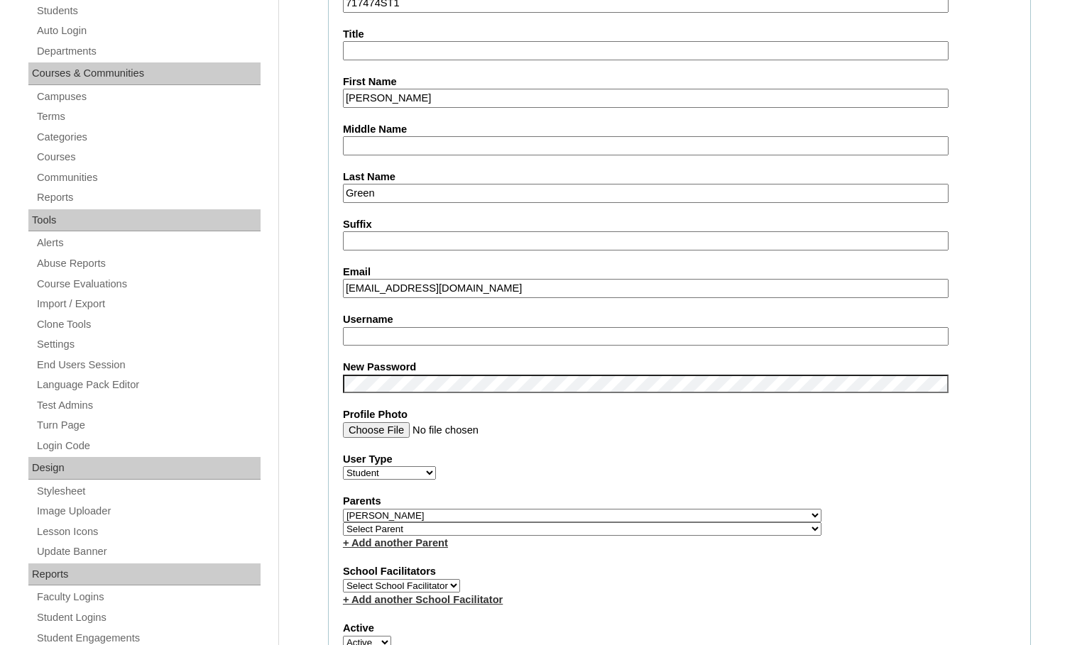
type input "msevilla"
click at [653, 517] on select "Select Parent , Fautanu, Ma 1, 1 23-24 accountMorgan, Jason 6th Street Mennonit…" at bounding box center [582, 515] width 478 height 13
select select
click at [343, 509] on select "Select Parent , Fautanu, Ma 1, 1 23-24 accountMorgan, Jason 6th Street Mennonit…" at bounding box center [582, 515] width 478 height 13
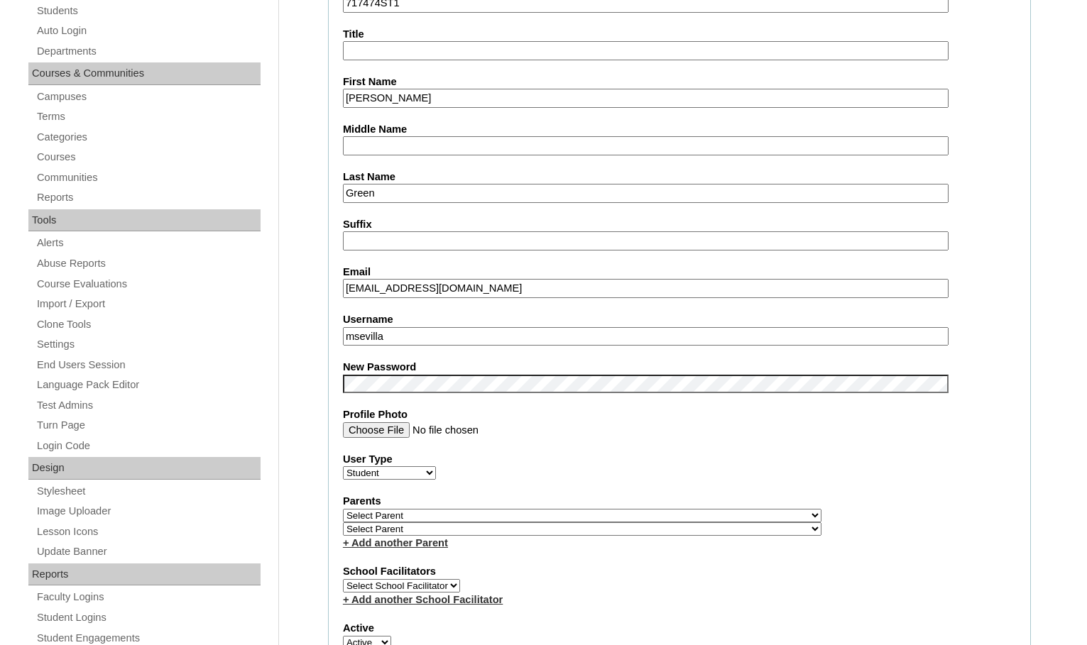
click at [385, 338] on input "msevilla" at bounding box center [645, 336] width 605 height 19
drag, startPoint x: 390, startPoint y: 338, endPoint x: 273, endPoint y: 338, distance: 116.4
drag, startPoint x: 295, startPoint y: 349, endPoint x: 315, endPoint y: 390, distance: 45.7
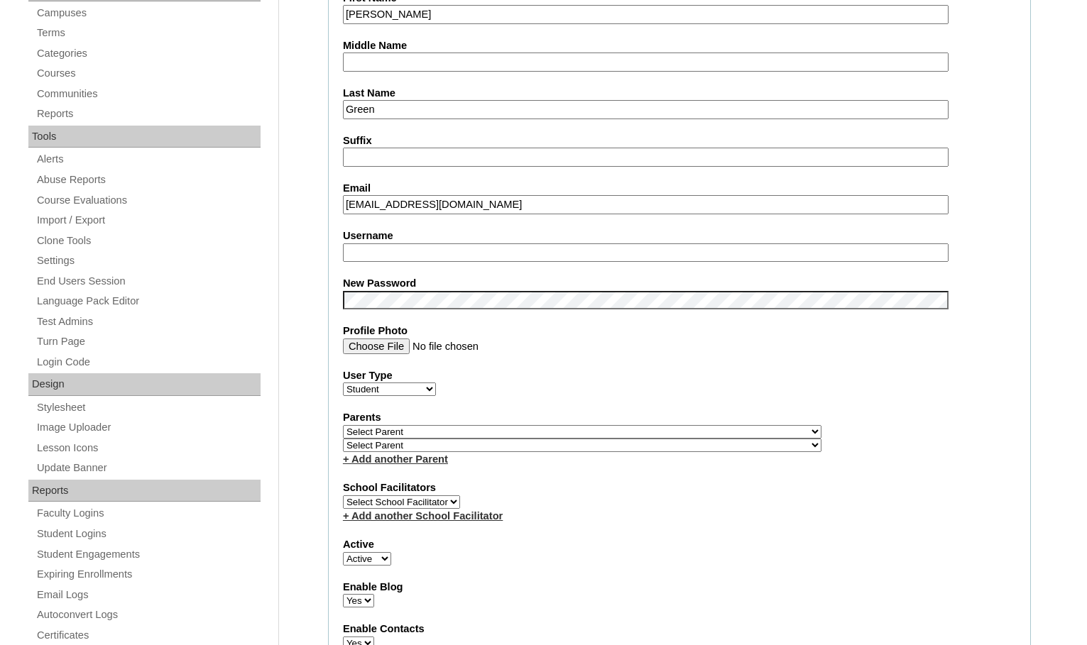
scroll to position [568, 0]
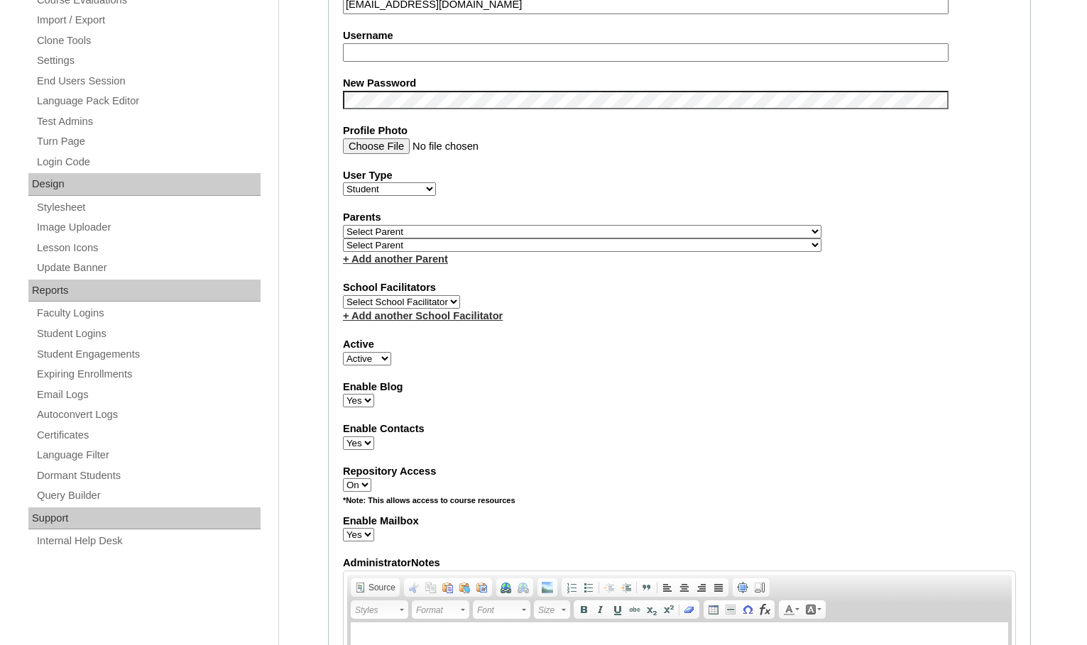
click at [375, 362] on select "Active Inactive" at bounding box center [367, 358] width 48 height 13
select select "0"
click at [343, 352] on select "Active Inactive" at bounding box center [367, 358] width 48 height 13
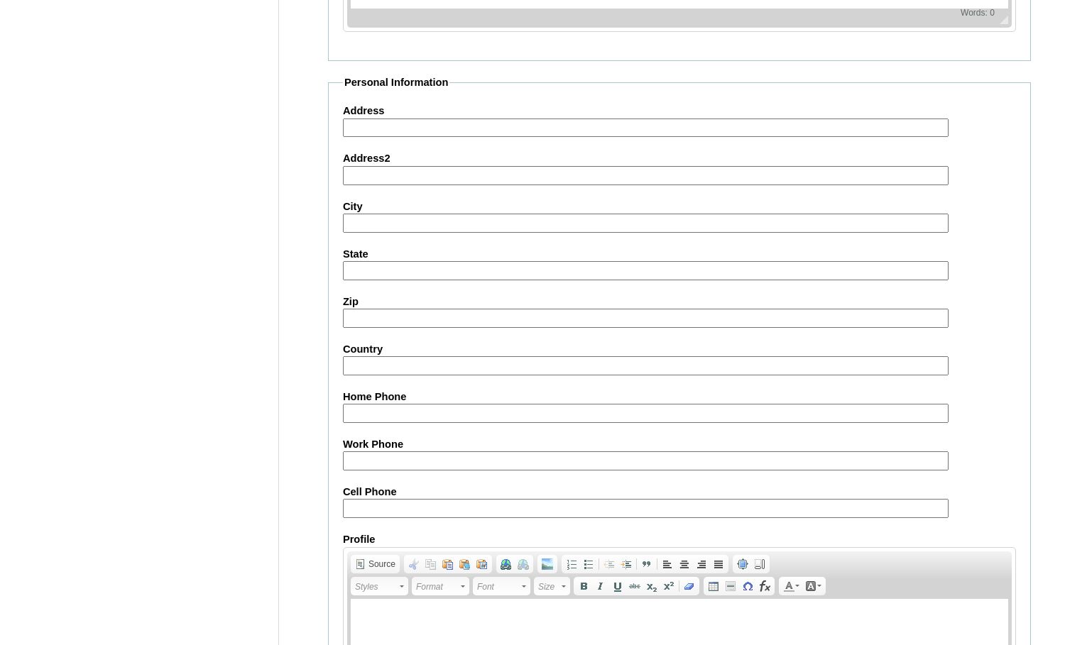
scroll to position [1518, 0]
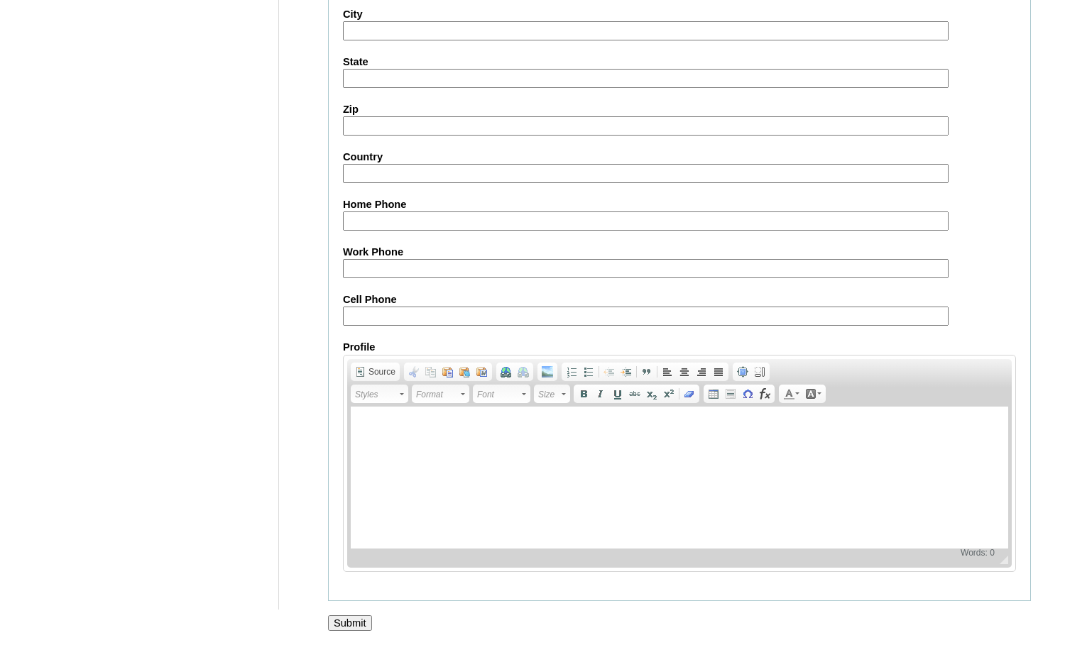
click at [355, 621] on input "Submit" at bounding box center [350, 623] width 44 height 16
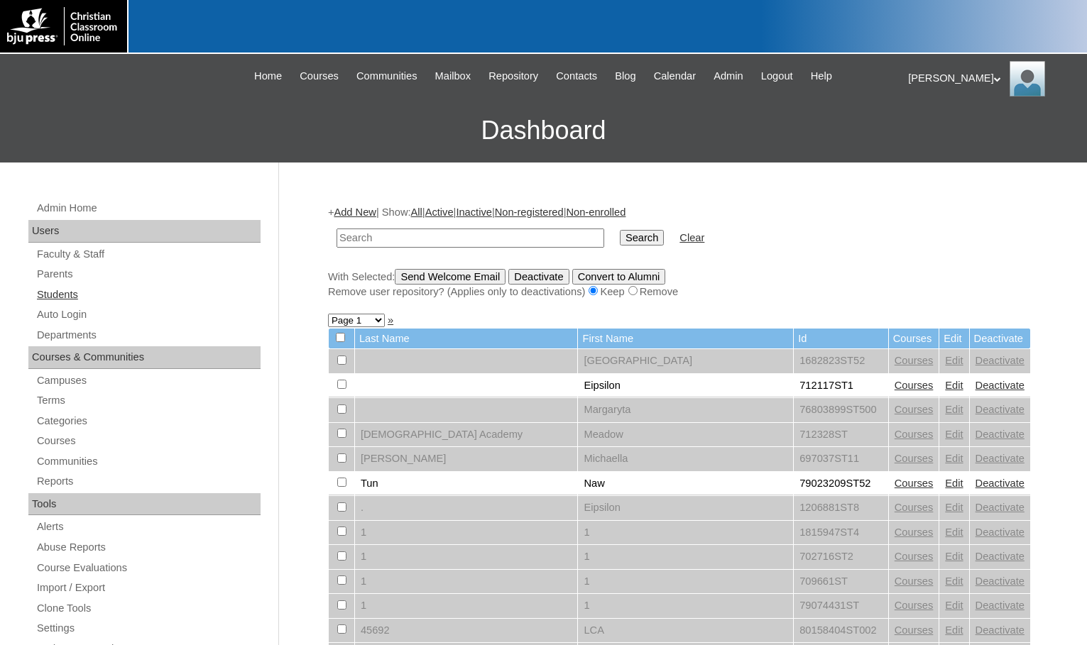
click at [57, 300] on link "Students" at bounding box center [147, 295] width 225 height 18
click at [515, 241] on input "text" at bounding box center [470, 238] width 268 height 19
type input "709688"
click at [620, 236] on input "Search" at bounding box center [642, 238] width 44 height 16
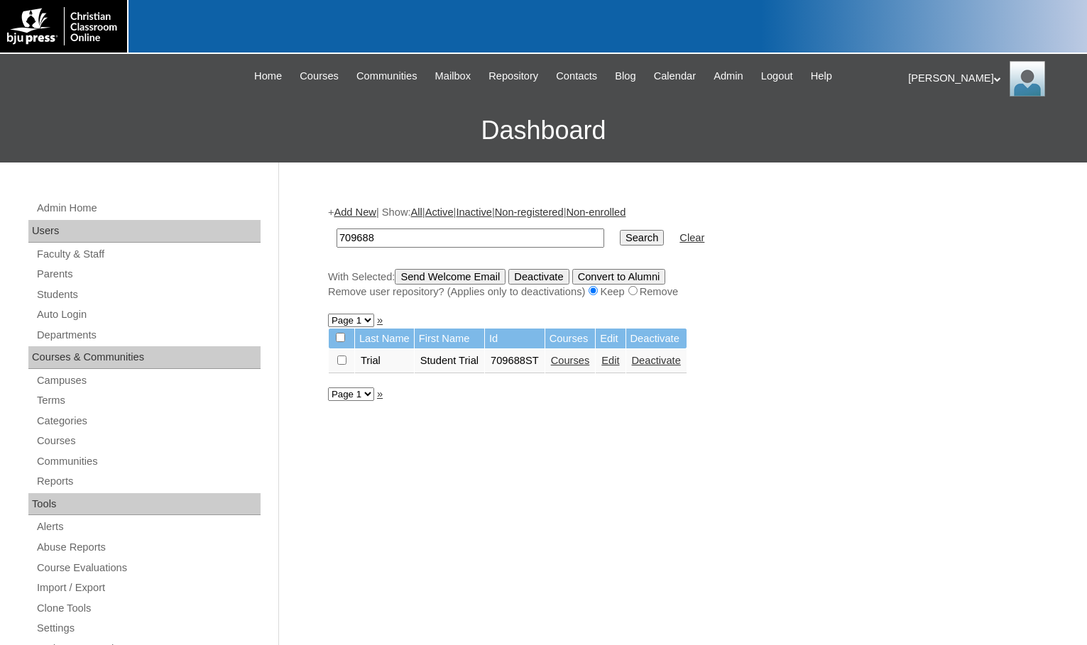
click at [574, 361] on link "Courses" at bounding box center [570, 360] width 39 height 11
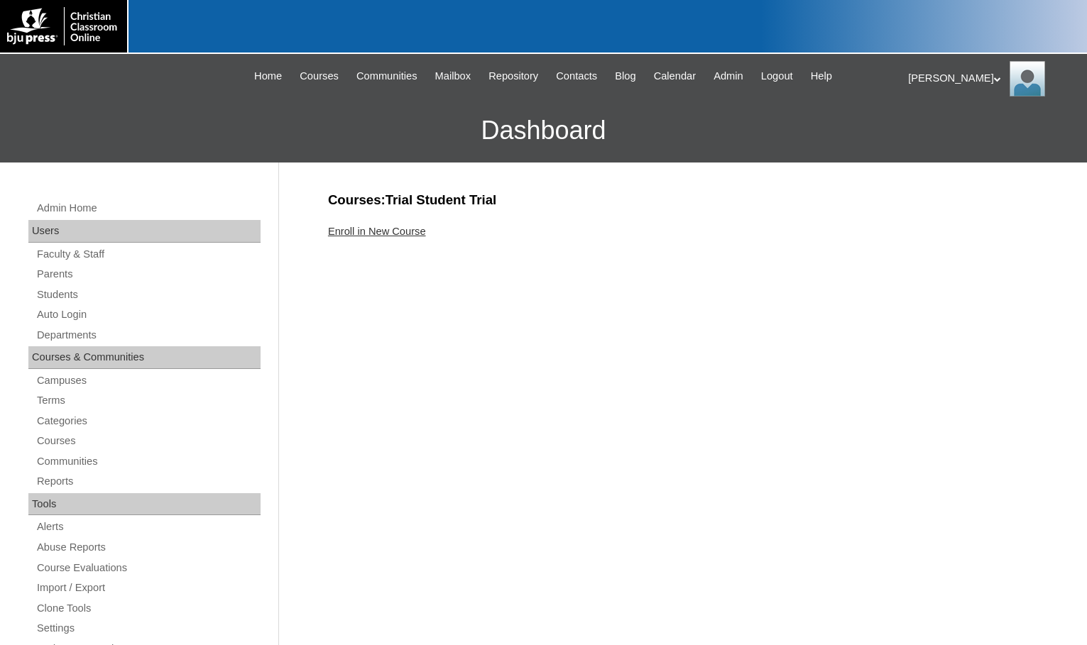
click at [417, 234] on link "Enroll in New Course" at bounding box center [377, 231] width 98 height 11
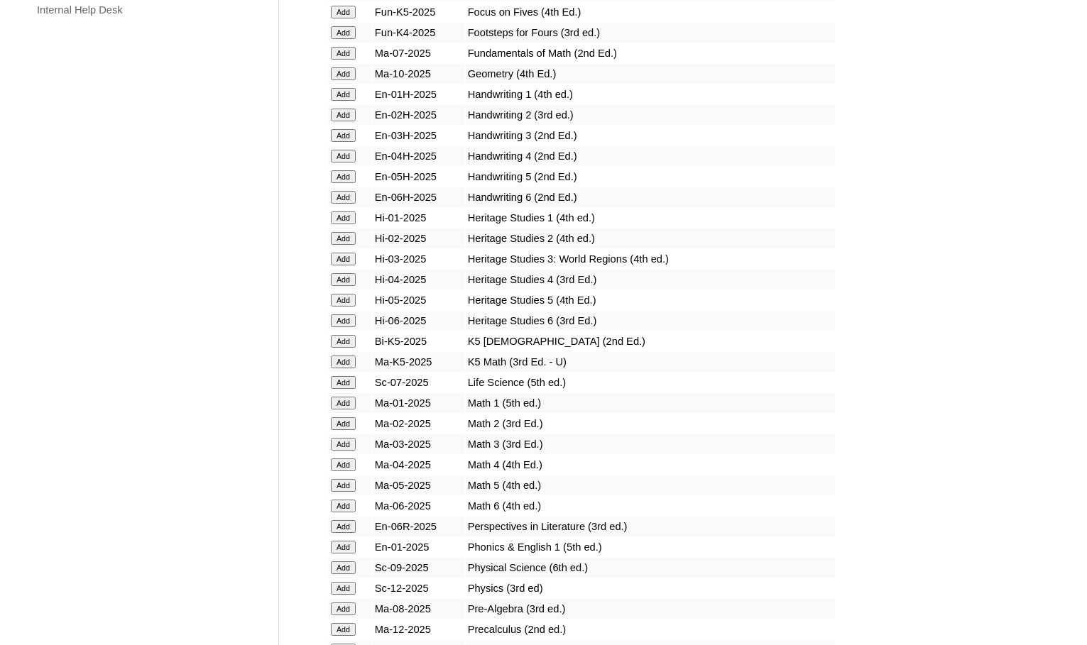
scroll to position [1349, 0]
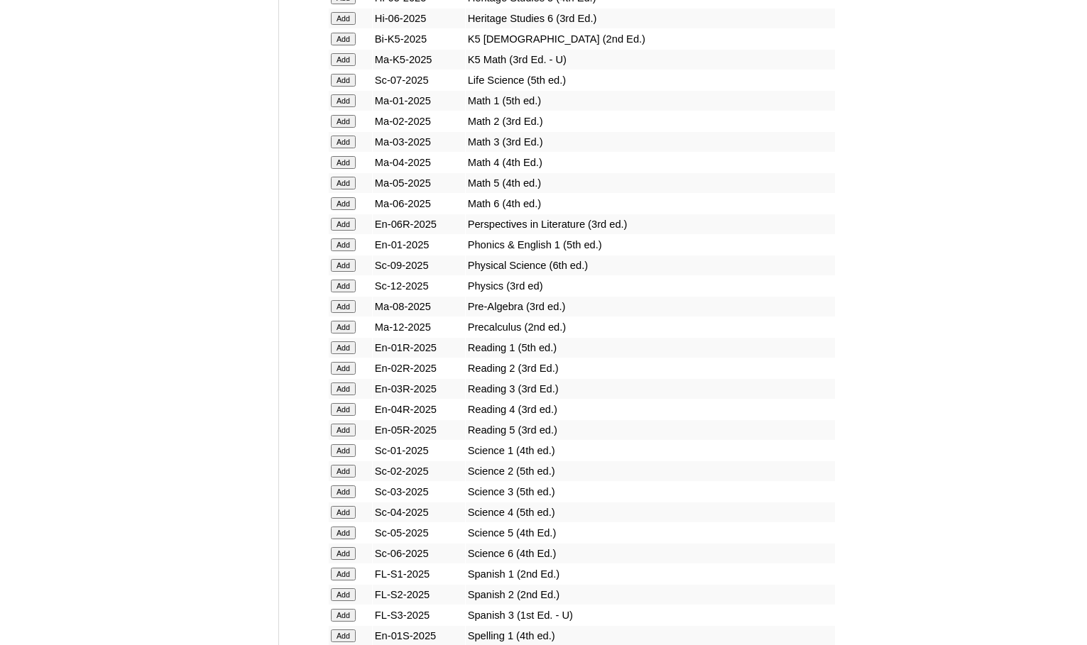
scroll to position [1494, 0]
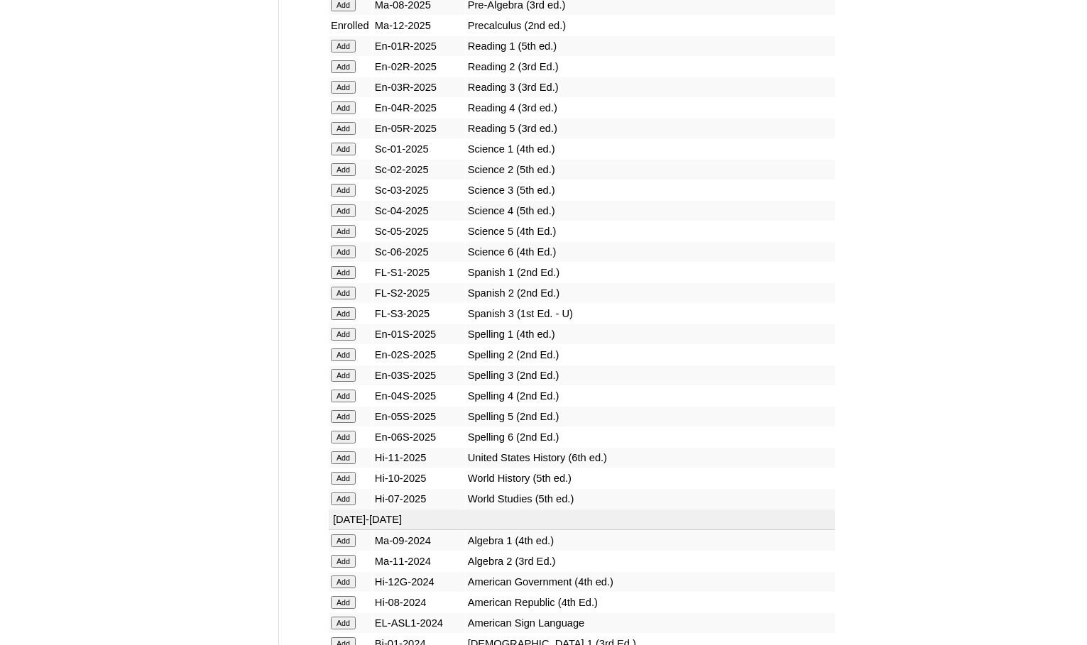
scroll to position [1703, 0]
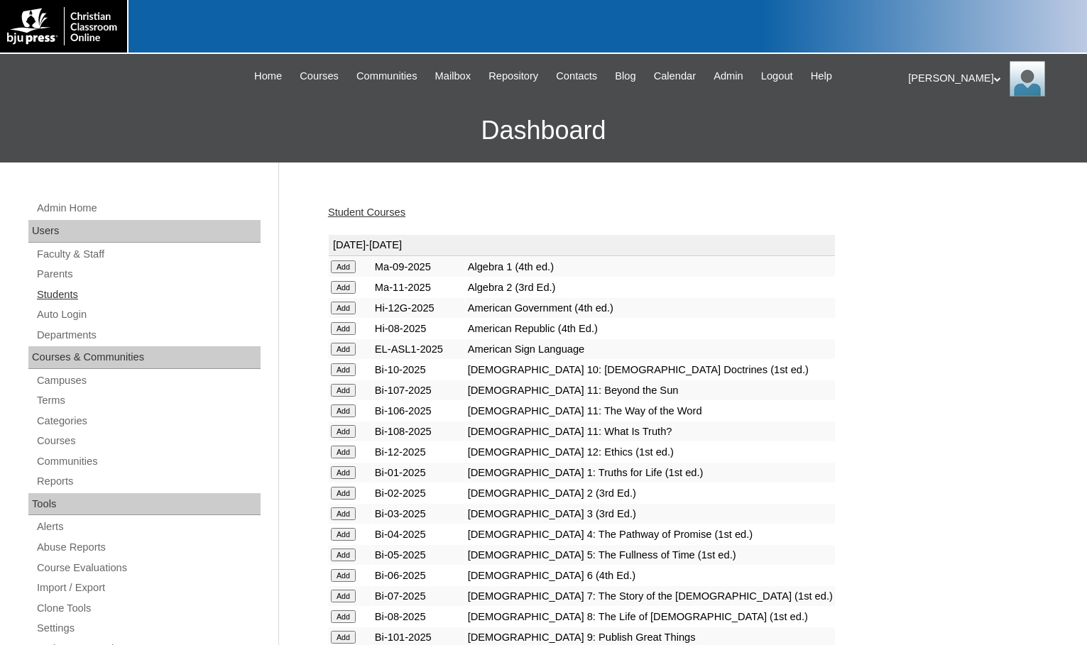
click at [84, 297] on link "Students" at bounding box center [147, 295] width 225 height 18
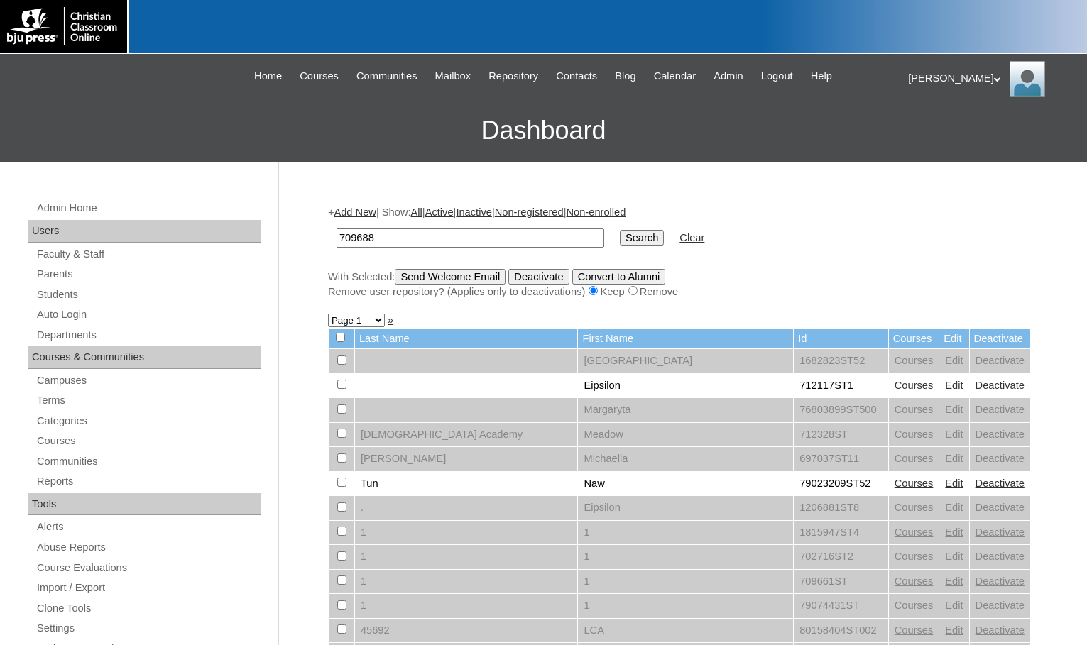
type input "709688"
click at [620, 234] on input "Search" at bounding box center [642, 238] width 44 height 16
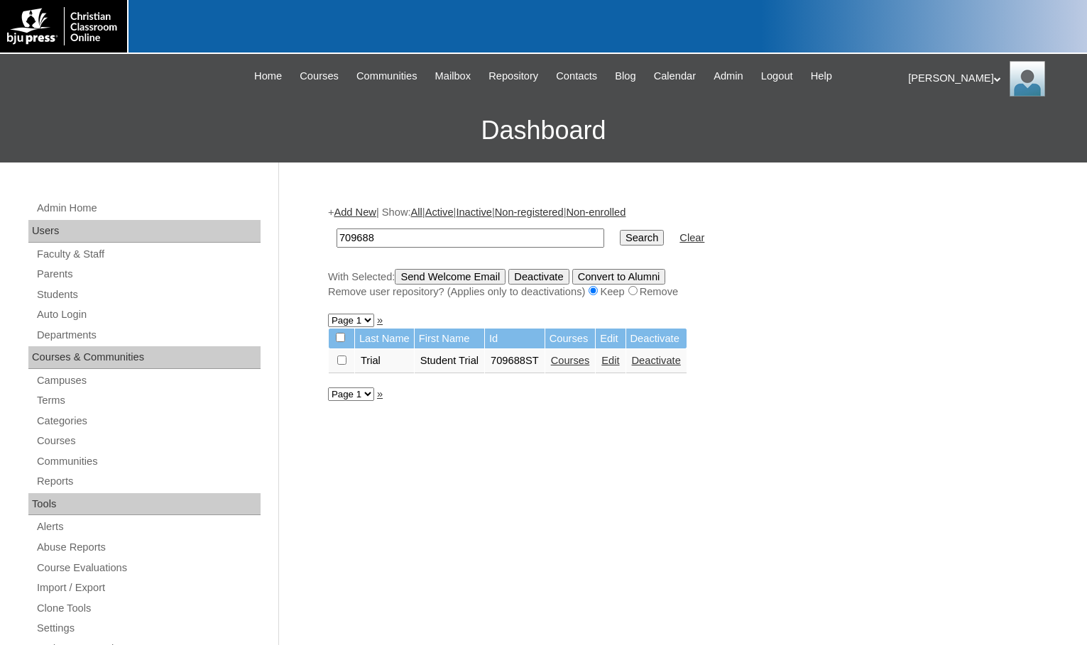
click at [344, 358] on input "checkbox" at bounding box center [341, 360] width 9 height 9
checkbox input "true"
click at [505, 278] on input "Send Welcome Email" at bounding box center [450, 277] width 111 height 16
